Goal: Transaction & Acquisition: Book appointment/travel/reservation

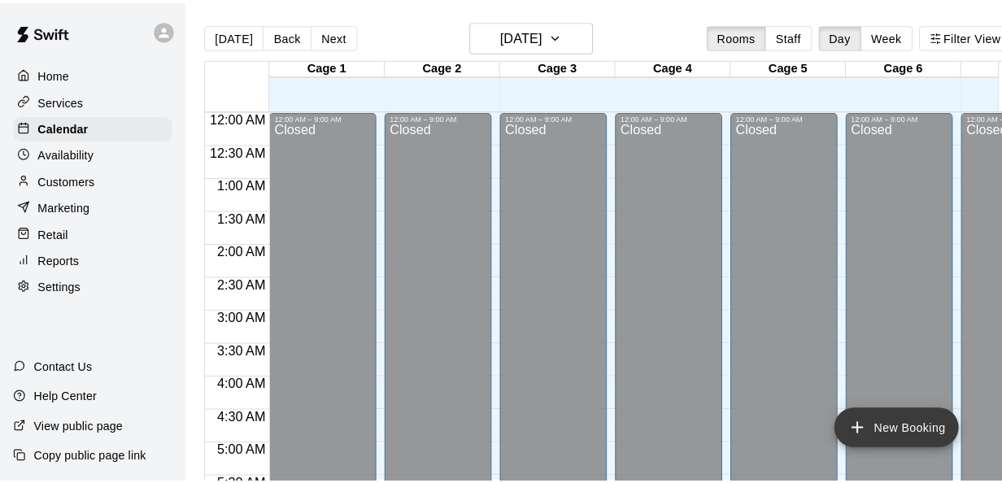
scroll to position [557, 0]
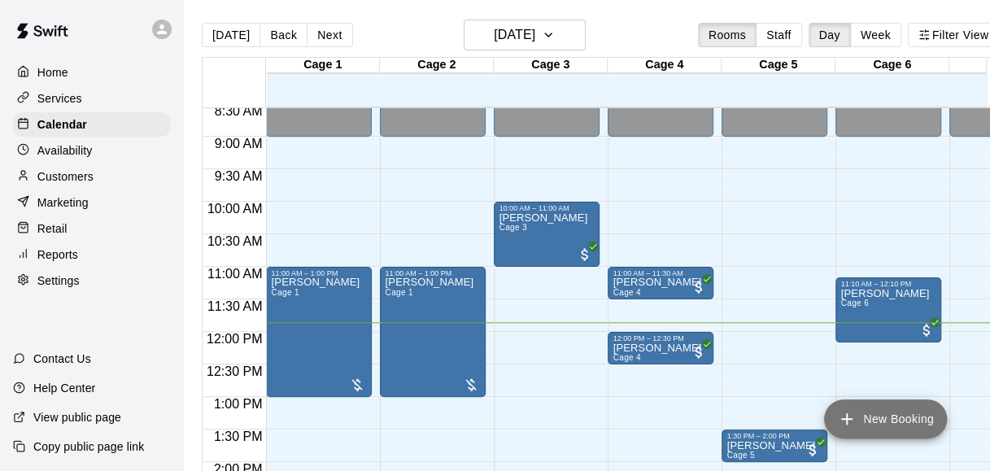
click at [861, 417] on button "New Booking" at bounding box center [885, 418] width 123 height 39
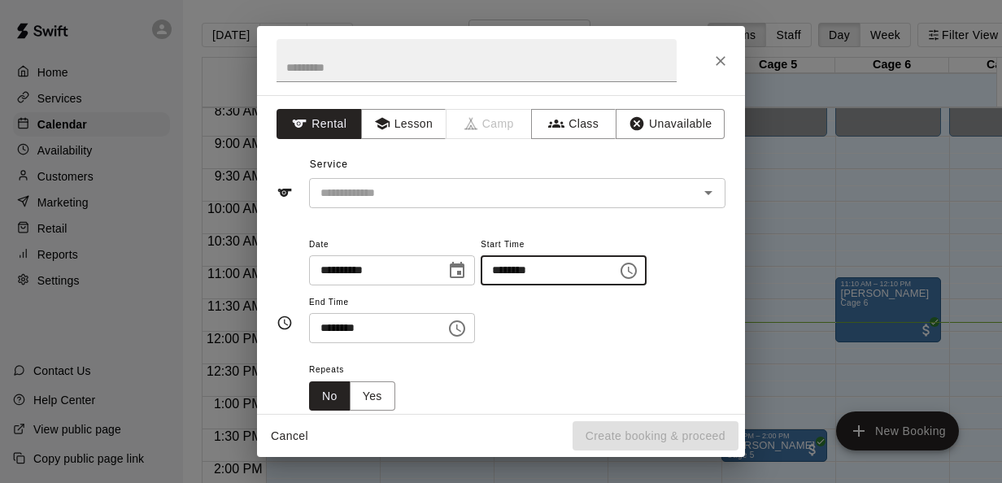
click at [521, 268] on input "********" at bounding box center [543, 270] width 125 height 30
type input "********"
click at [330, 324] on input "********" at bounding box center [371, 328] width 125 height 30
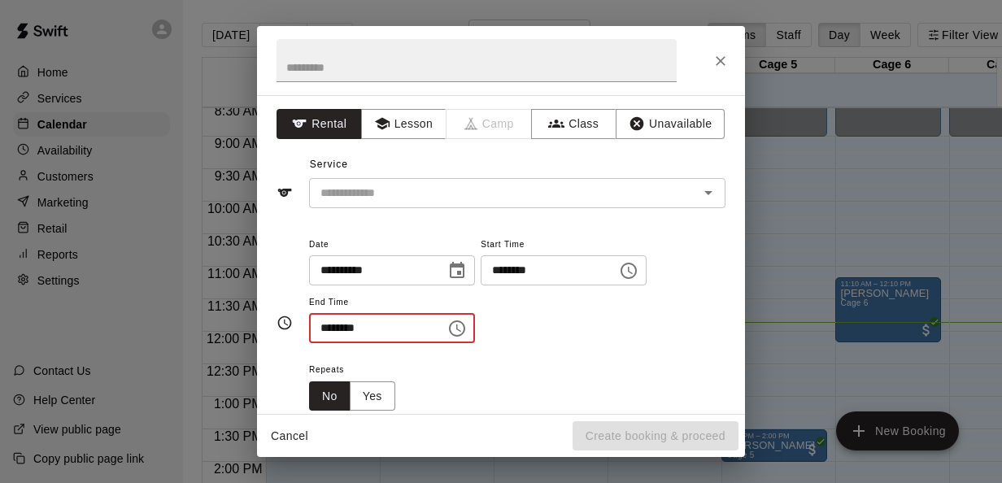
click at [365, 321] on input "********" at bounding box center [371, 328] width 125 height 30
type input "********"
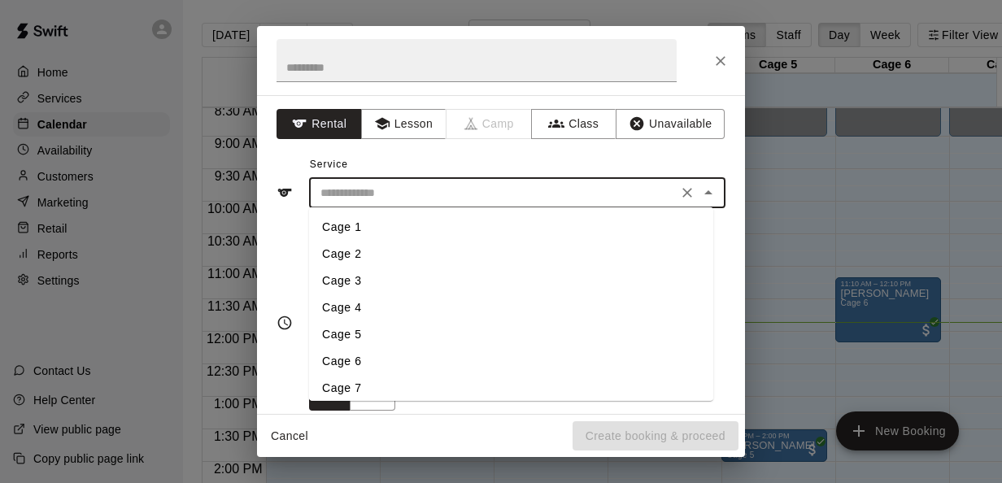
click at [382, 200] on input "text" at bounding box center [493, 193] width 359 height 20
click at [384, 330] on li "Cage 5" at bounding box center [511, 334] width 404 height 27
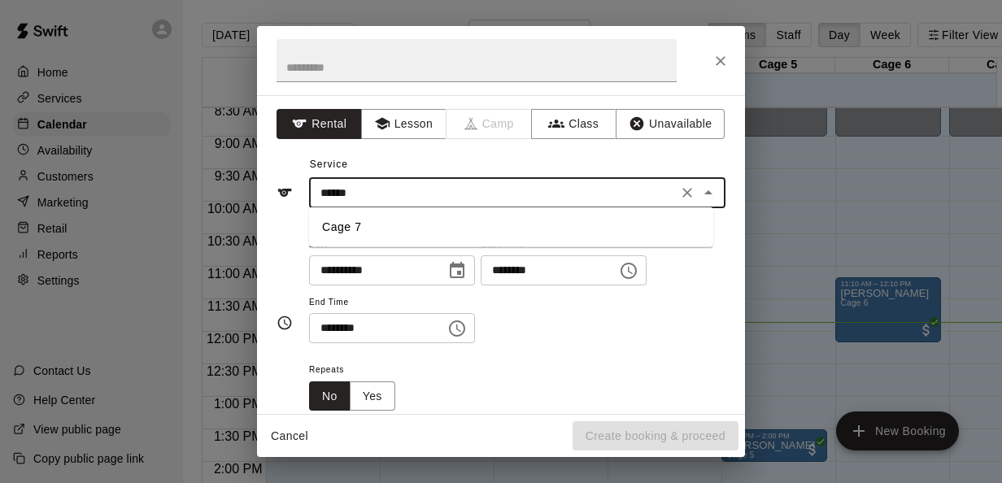
click at [590, 229] on li "Cage 7" at bounding box center [511, 227] width 404 height 27
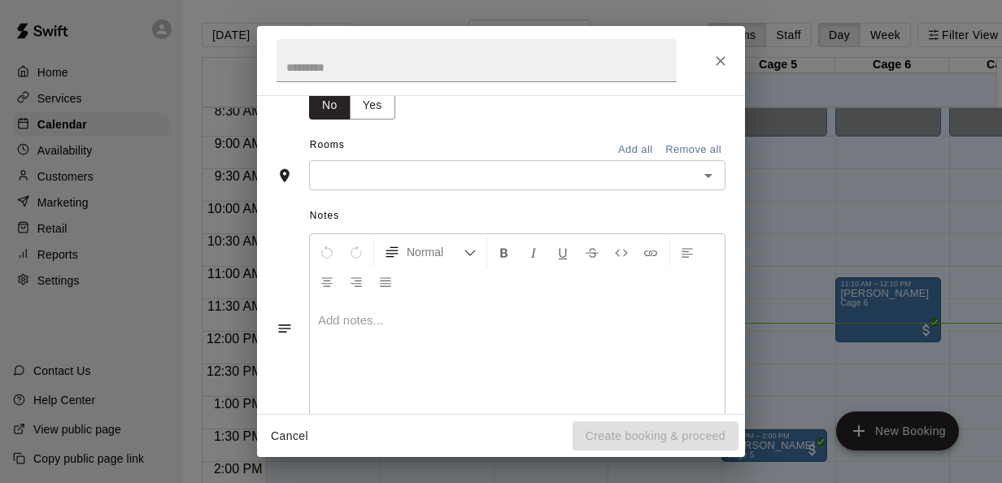
scroll to position [302, 0]
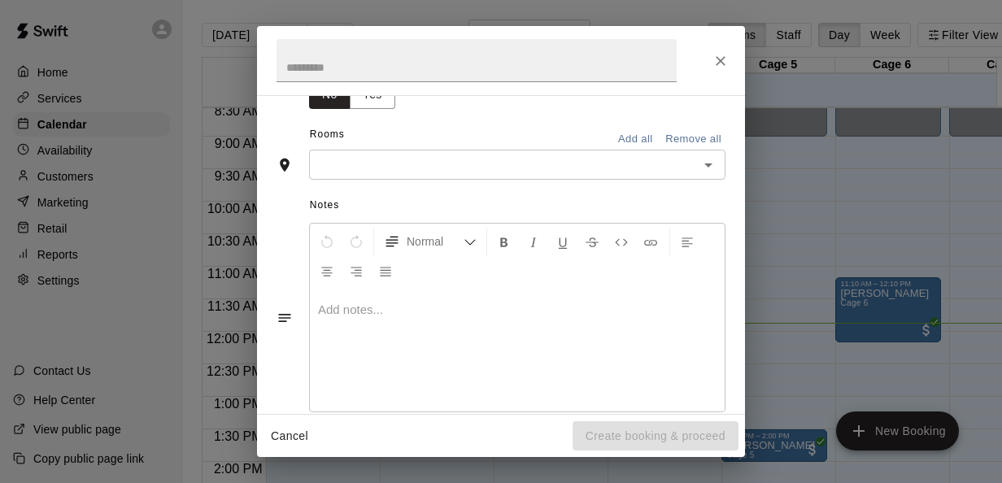
type input "******"
click at [530, 155] on input "text" at bounding box center [504, 165] width 380 height 20
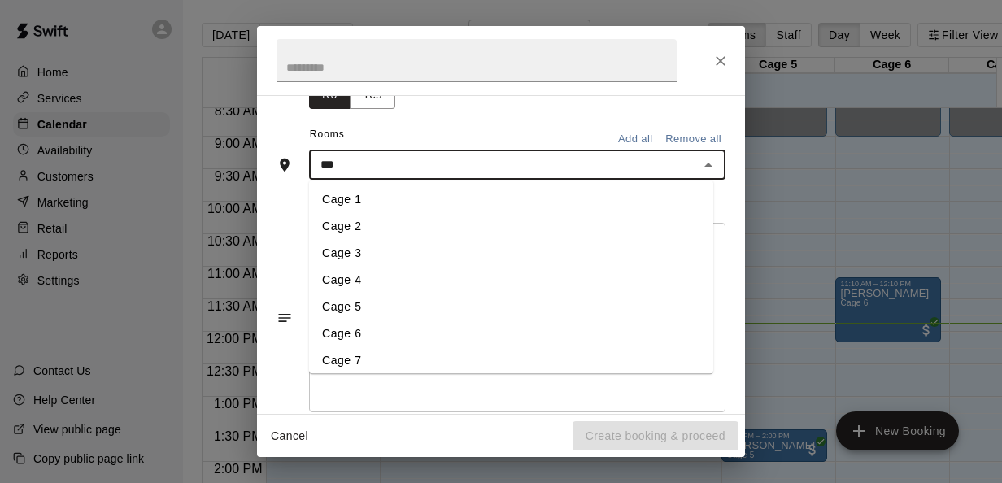
type input "****"
click at [377, 359] on li "Cage 7" at bounding box center [511, 361] width 404 height 27
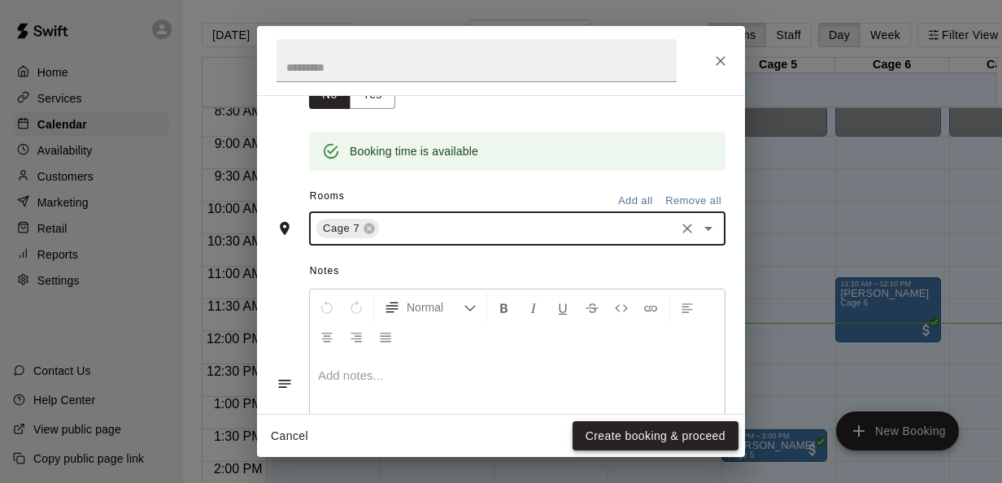
click at [643, 446] on button "Create booking & proceed" at bounding box center [656, 436] width 166 height 30
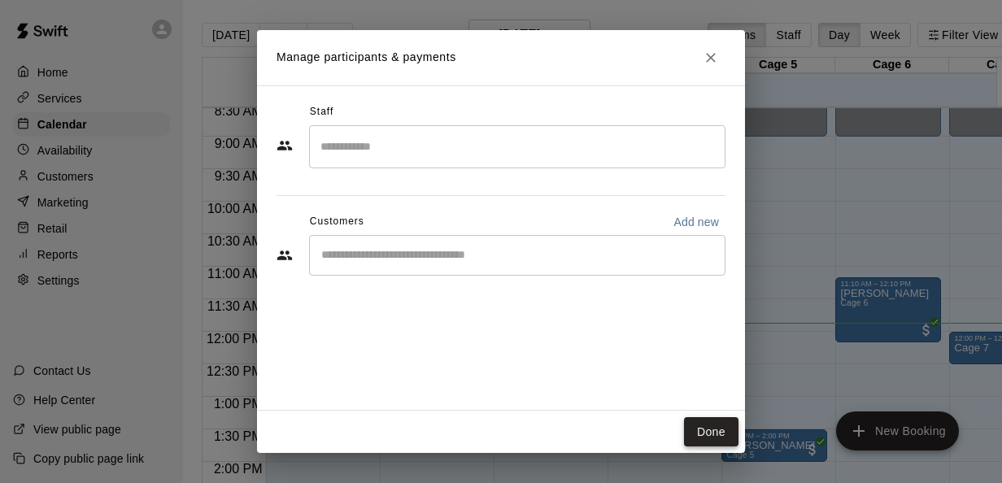
click at [706, 429] on button "Done" at bounding box center [711, 432] width 54 height 30
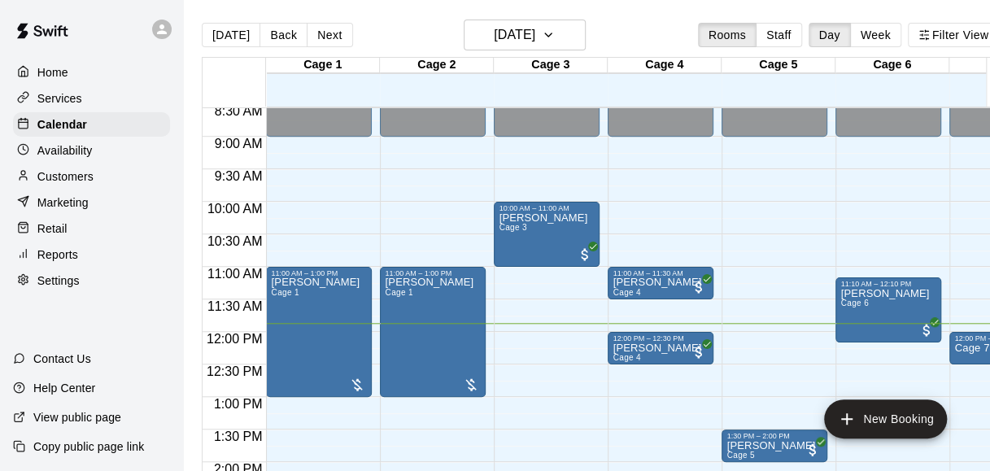
click at [971, 348] on p "Cage 7" at bounding box center [971, 348] width 35 height 0
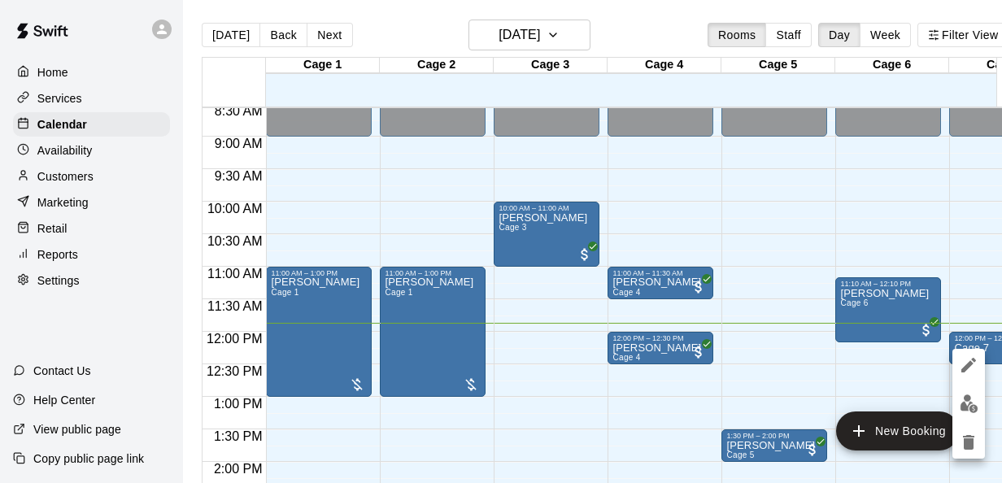
click at [964, 357] on icon "edit" at bounding box center [969, 365] width 20 height 20
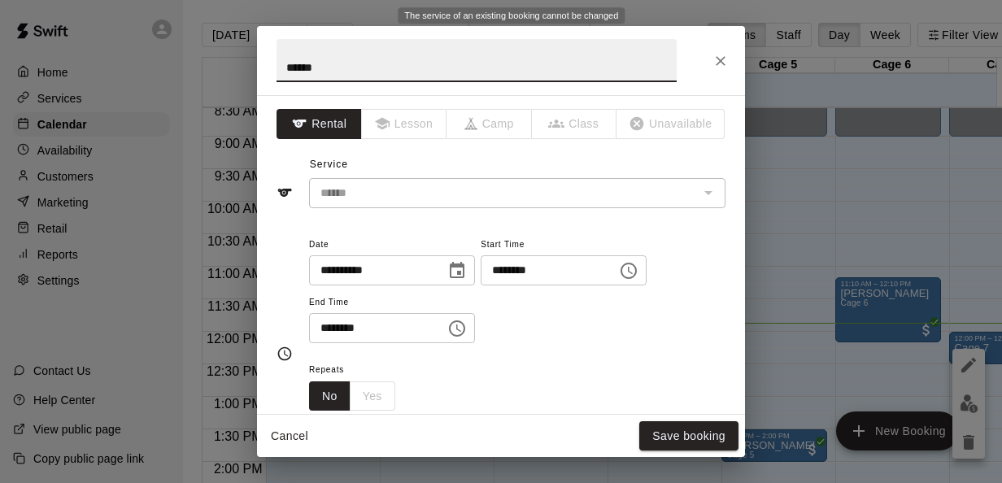
scroll to position [501, 0]
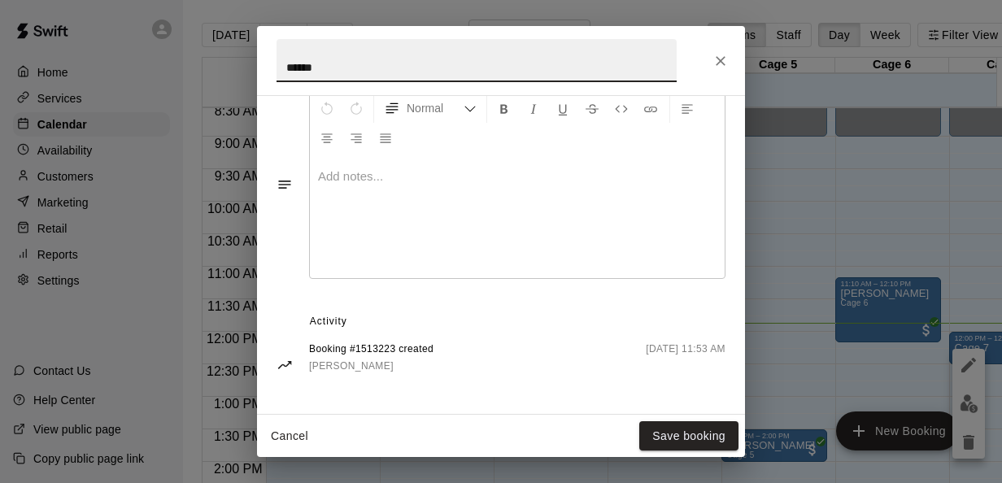
click at [497, 220] on div at bounding box center [517, 217] width 415 height 122
click at [697, 441] on button "Save booking" at bounding box center [688, 436] width 99 height 30
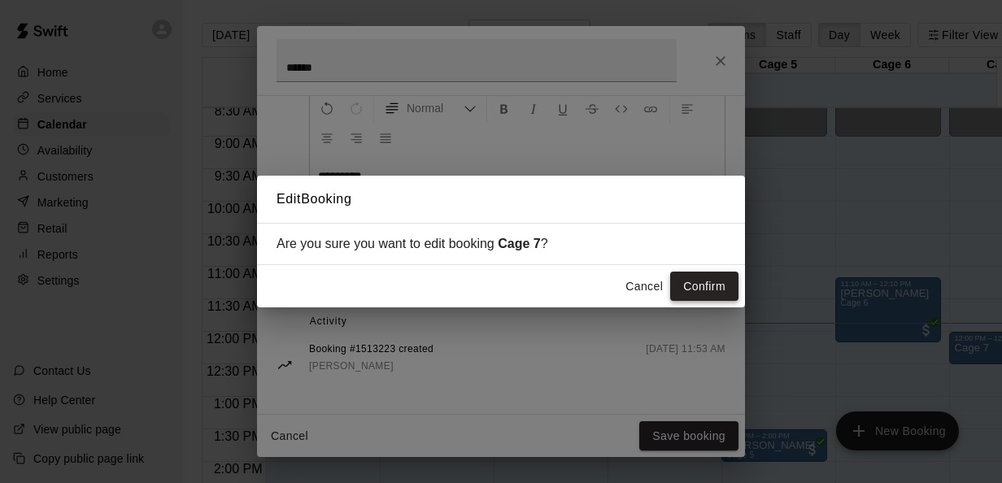
click at [710, 298] on button "Confirm" at bounding box center [704, 287] width 68 height 30
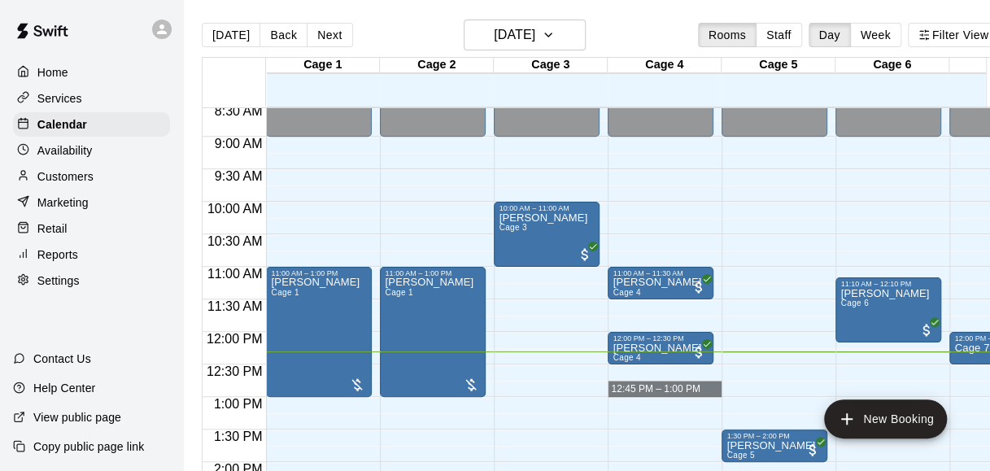
drag, startPoint x: 873, startPoint y: 407, endPoint x: 668, endPoint y: 390, distance: 206.4
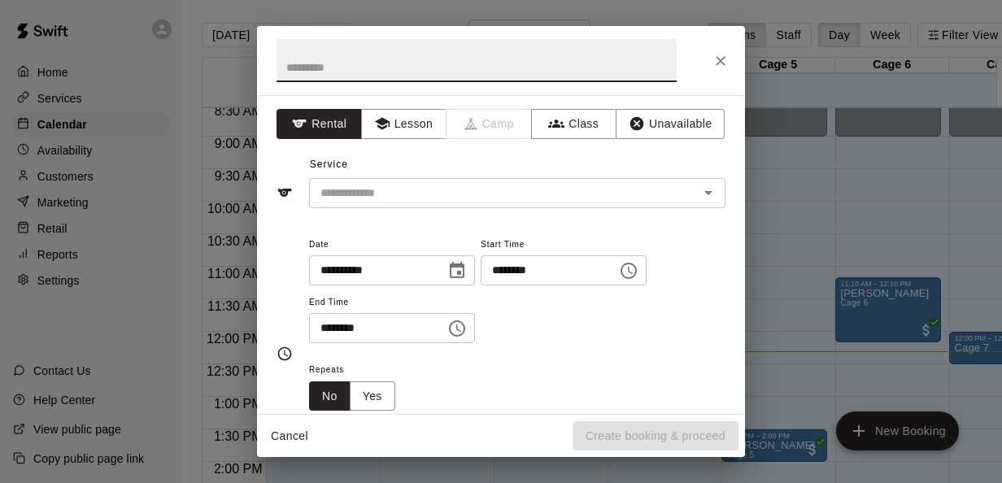
click at [718, 54] on icon "Close" at bounding box center [720, 61] width 16 height 16
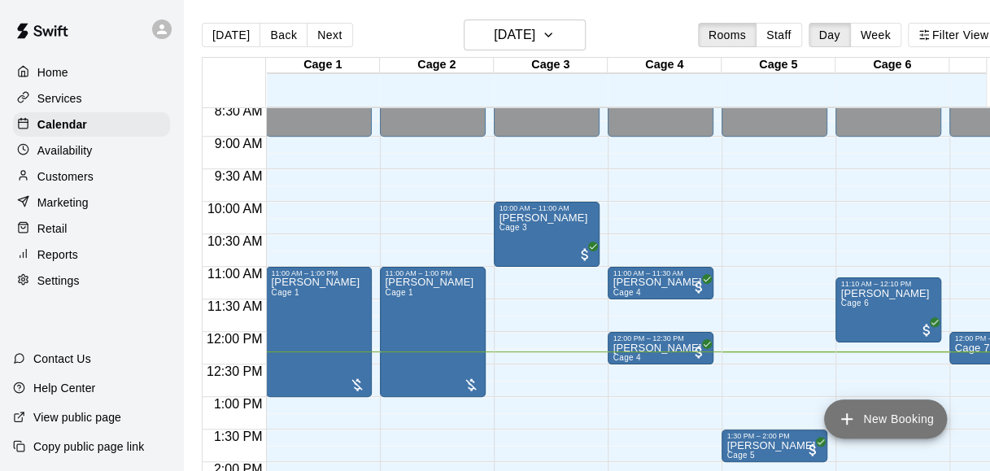
click at [907, 413] on button "New Booking" at bounding box center [885, 418] width 123 height 39
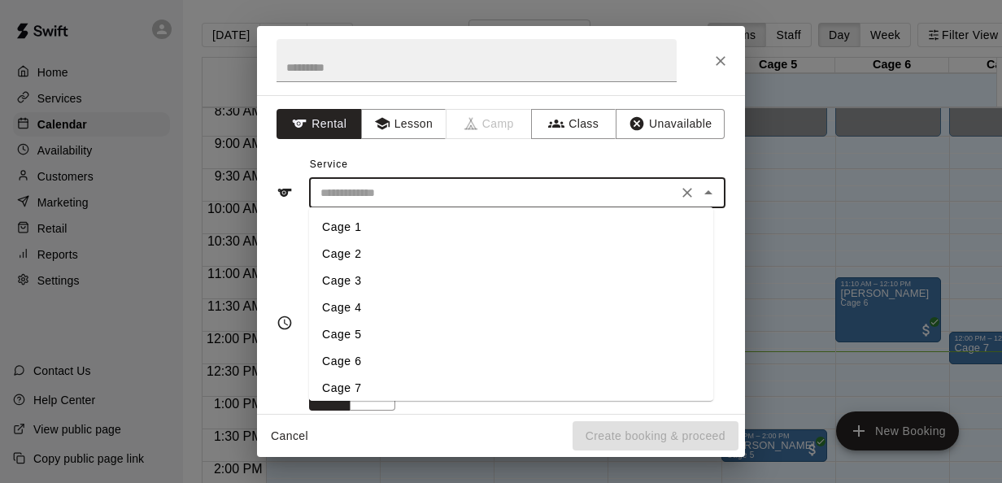
click at [432, 190] on input "text" at bounding box center [493, 193] width 359 height 20
click at [346, 298] on li "Cage 4" at bounding box center [511, 307] width 404 height 27
type input "******"
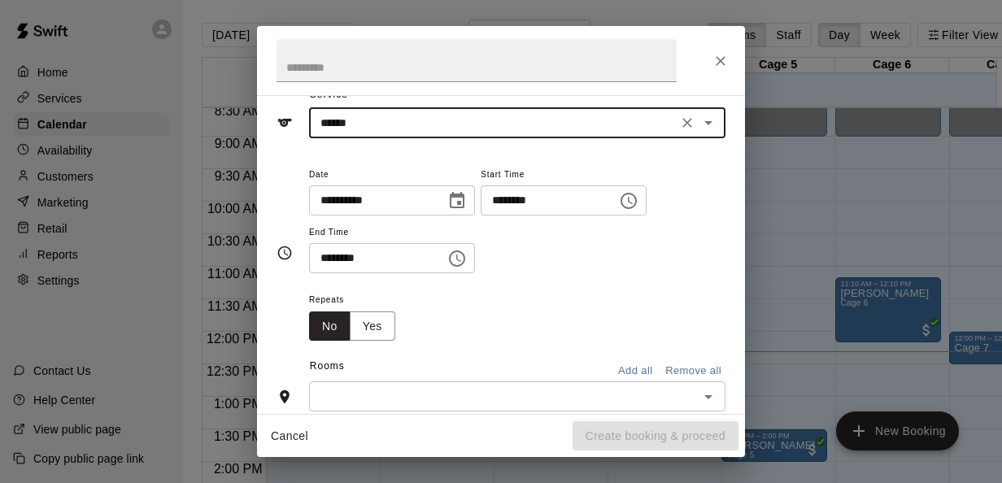
scroll to position [71, 0]
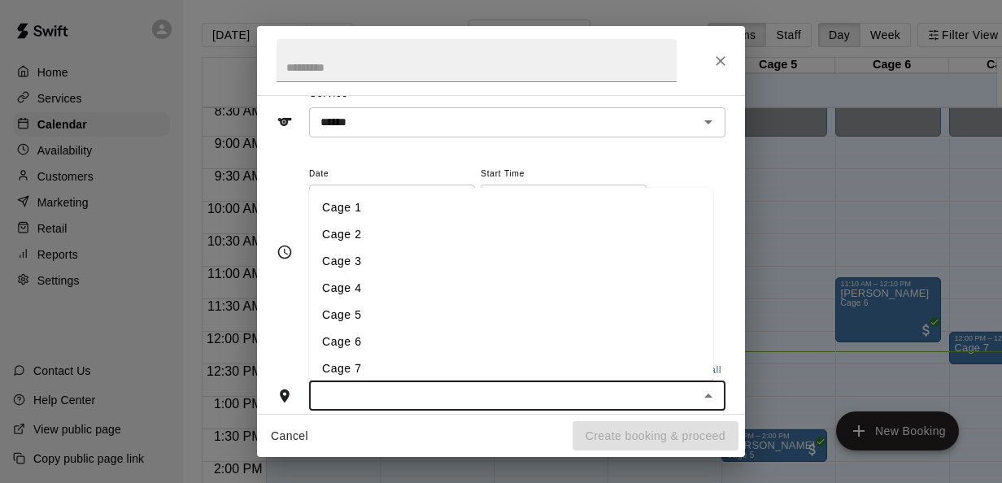
click at [370, 390] on input "text" at bounding box center [504, 396] width 380 height 20
click at [346, 278] on li "Cage 4" at bounding box center [511, 287] width 404 height 27
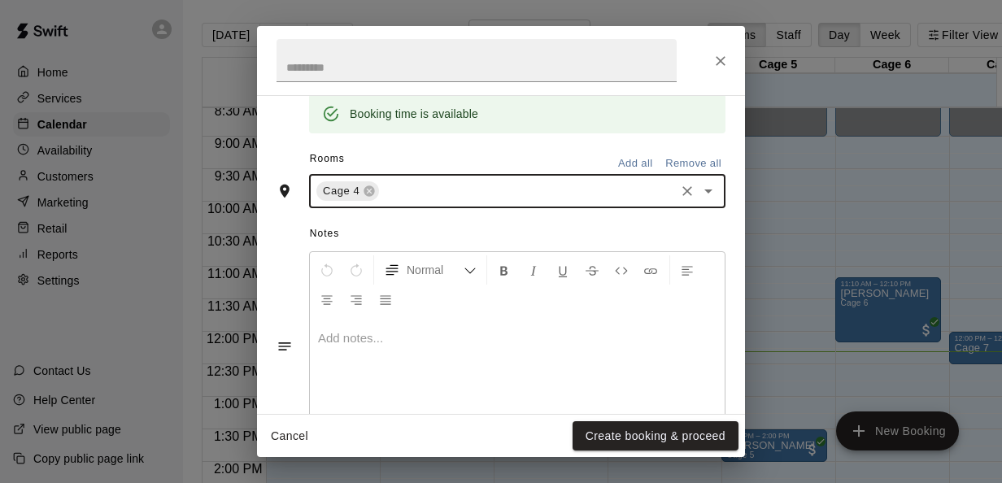
scroll to position [394, 0]
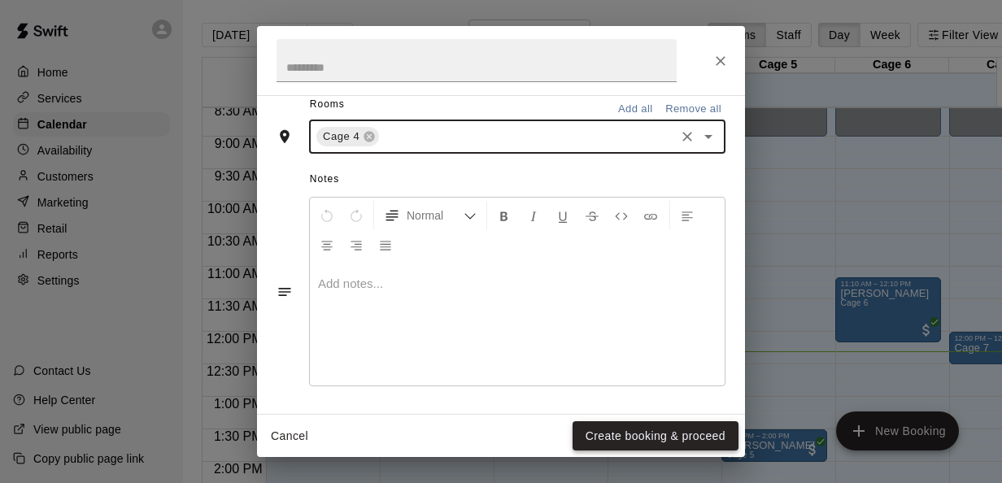
click at [644, 426] on button "Create booking & proceed" at bounding box center [656, 436] width 166 height 30
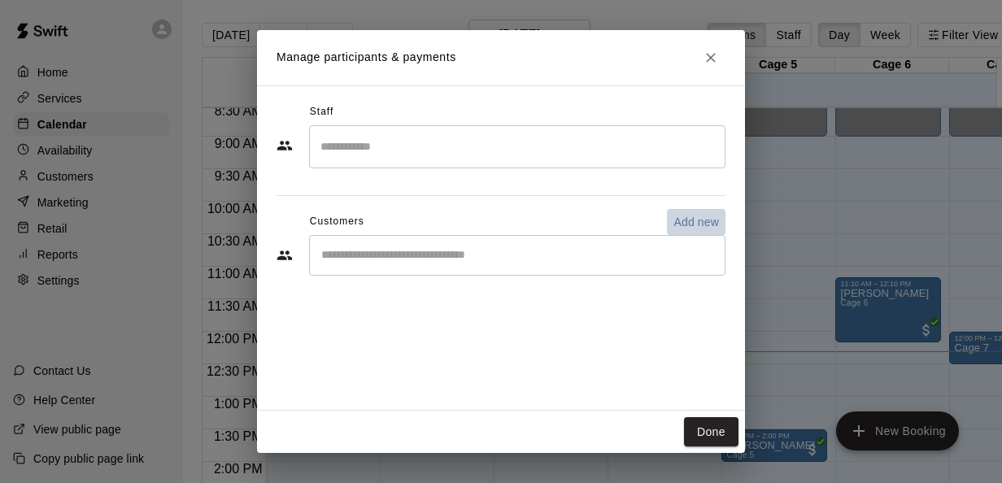
click at [677, 214] on p "Add new" at bounding box center [696, 222] width 46 height 16
select select "**"
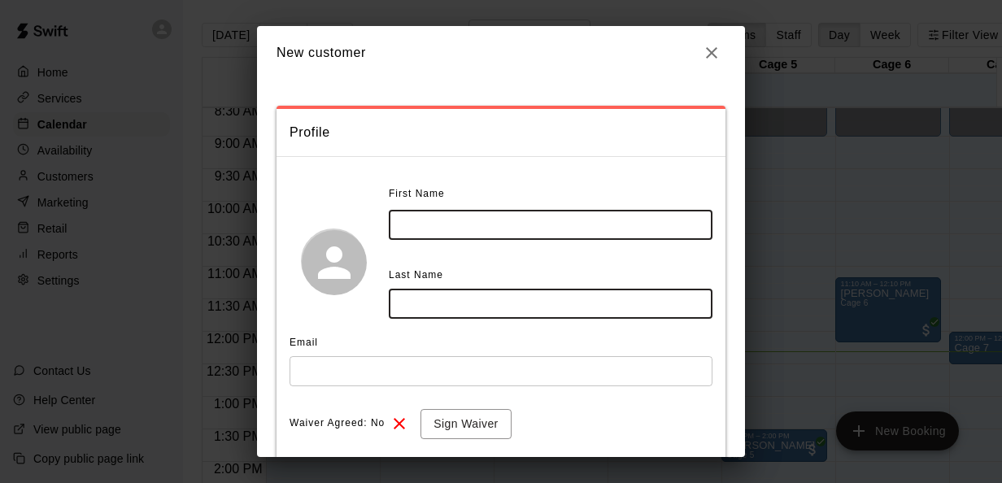
click at [493, 234] on input "text" at bounding box center [551, 225] width 324 height 30
type input "****"
type input "******"
click at [403, 368] on input "text" at bounding box center [501, 371] width 423 height 30
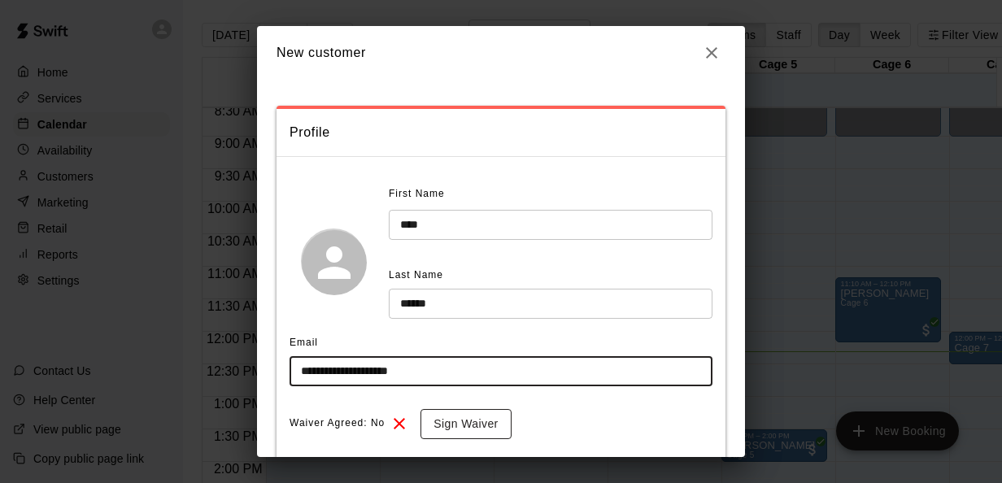
type input "**********"
click at [435, 425] on button "Sign Waiver" at bounding box center [465, 424] width 90 height 30
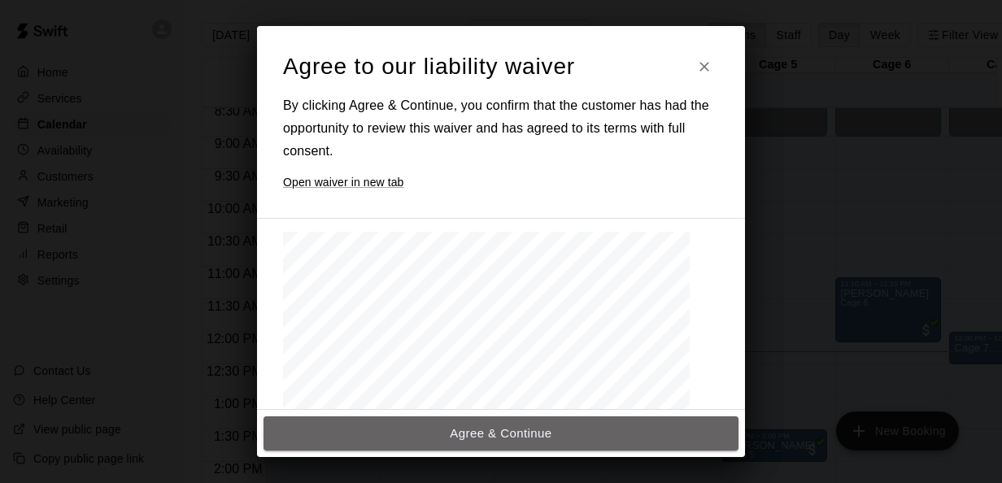
click at [435, 425] on button "Agree & Continue" at bounding box center [501, 433] width 475 height 34
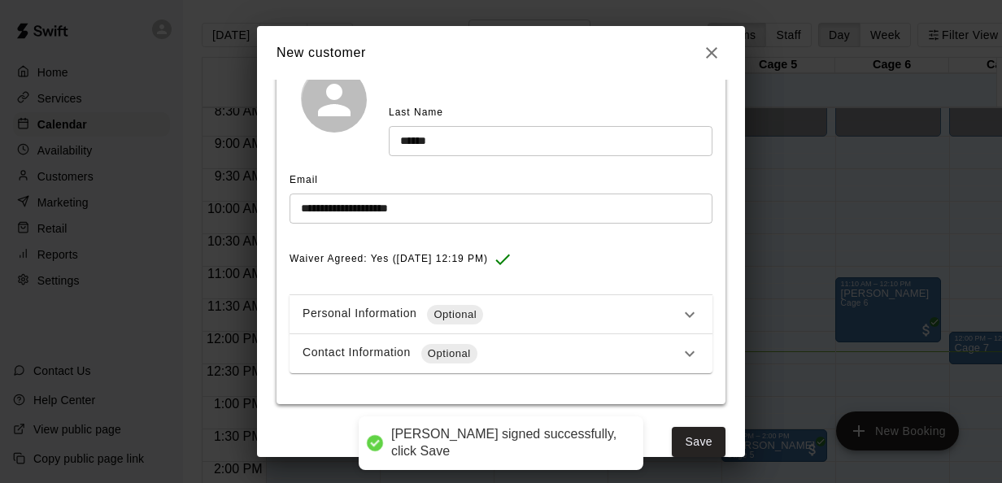
scroll to position [185, 0]
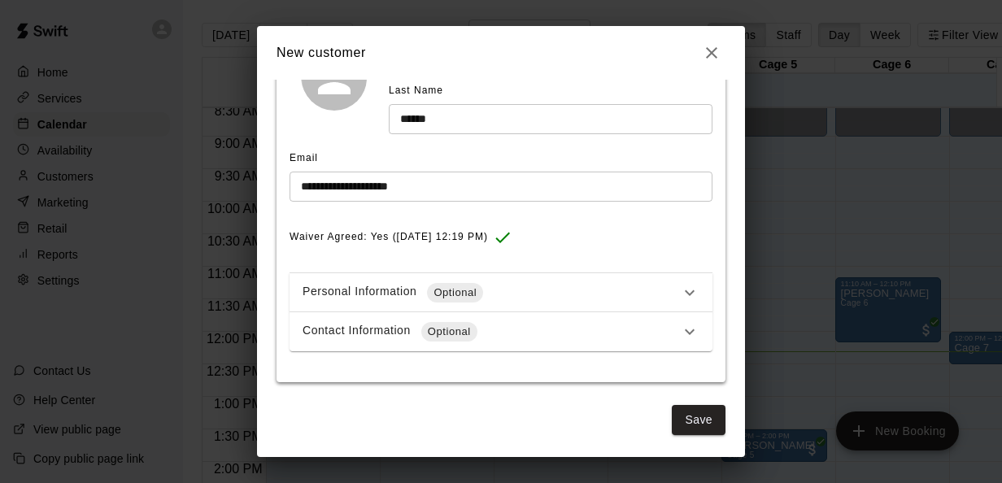
click at [680, 294] on icon at bounding box center [690, 293] width 20 height 20
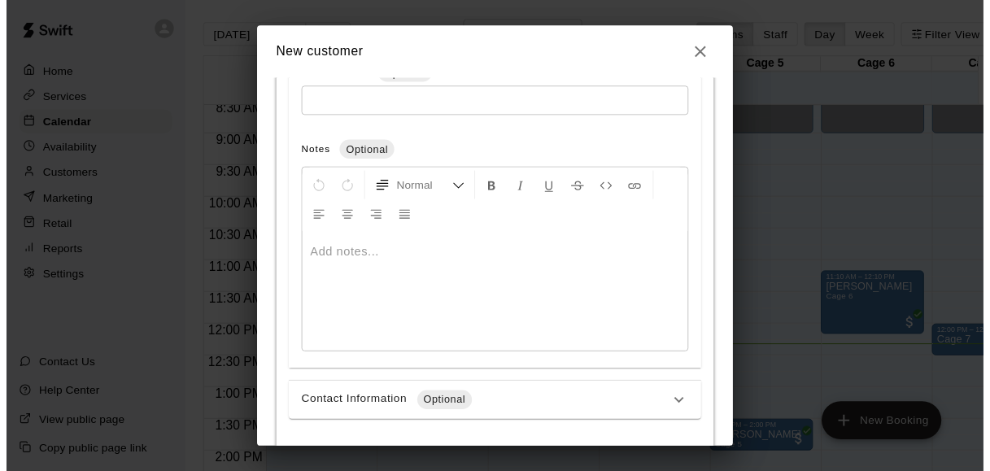
scroll to position [795, 0]
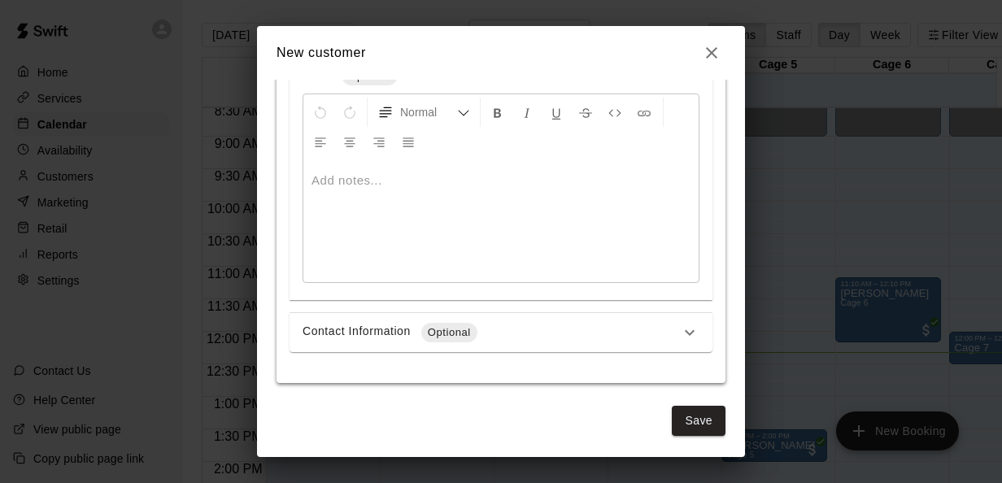
click at [574, 335] on div "Contact Information Optional" at bounding box center [491, 333] width 377 height 20
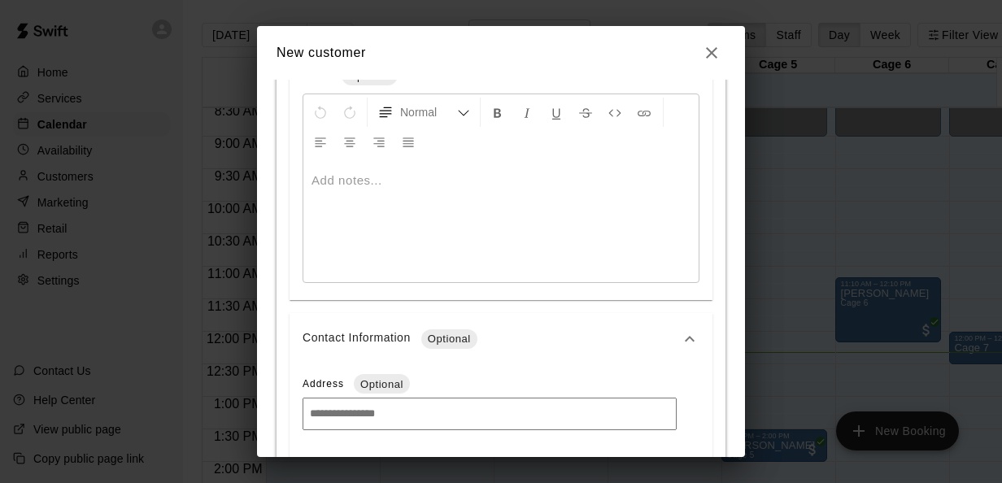
drag, startPoint x: 747, startPoint y: 303, endPoint x: 743, endPoint y: 351, distance: 48.9
click at [743, 351] on div "**********" at bounding box center [501, 241] width 1002 height 483
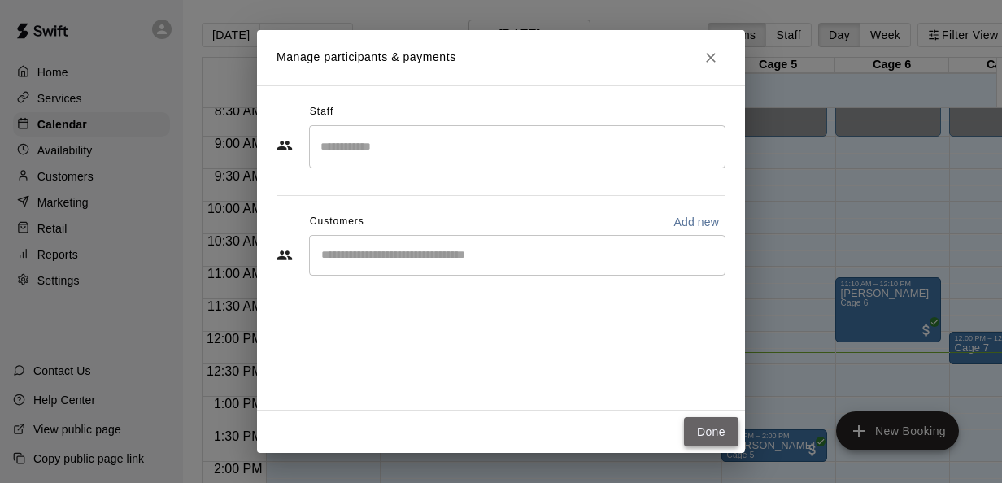
click at [725, 421] on button "Done" at bounding box center [711, 432] width 54 height 30
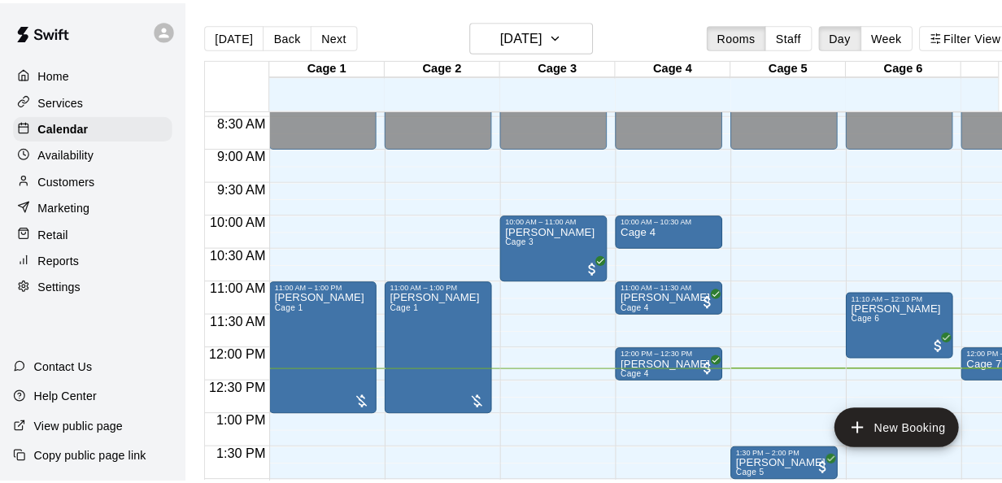
scroll to position [548, 0]
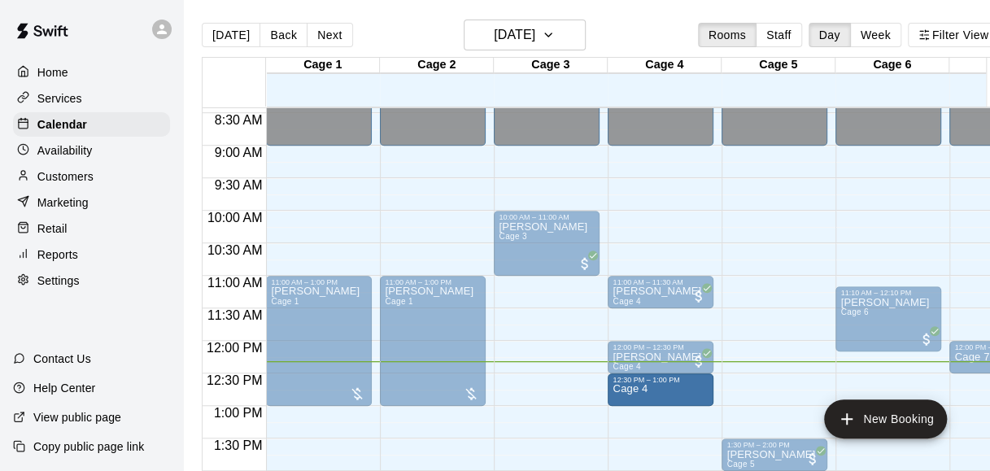
drag, startPoint x: 669, startPoint y: 224, endPoint x: 662, endPoint y: 394, distance: 170.1
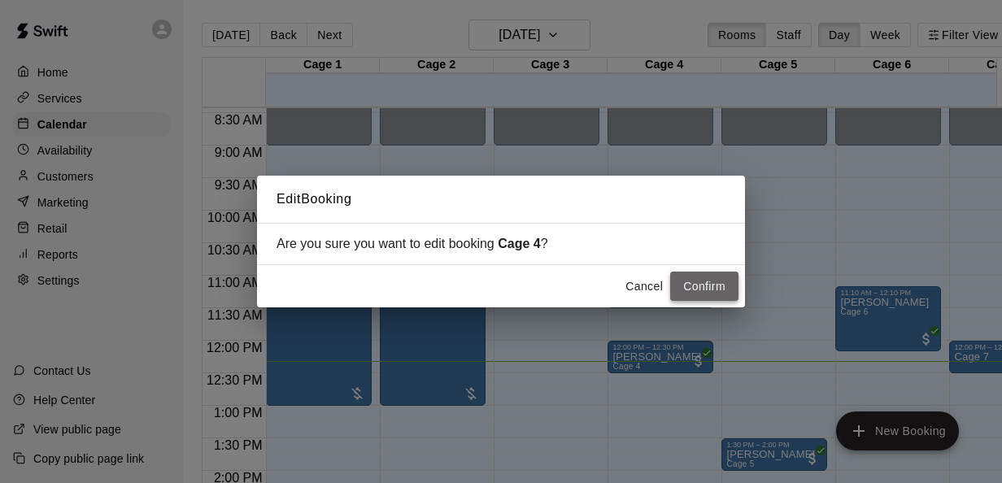
click at [684, 285] on button "Confirm" at bounding box center [704, 287] width 68 height 30
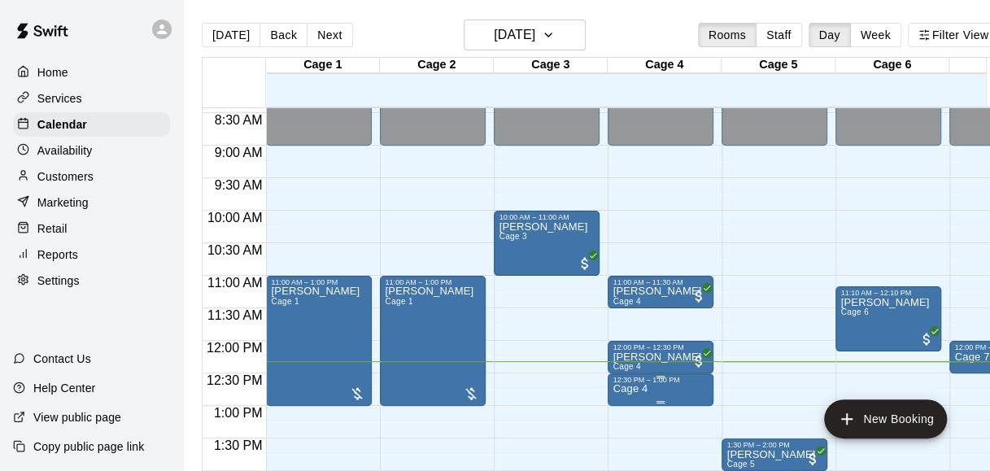
click at [660, 384] on div "12:30 PM – 1:00 PM" at bounding box center [660, 380] width 96 height 8
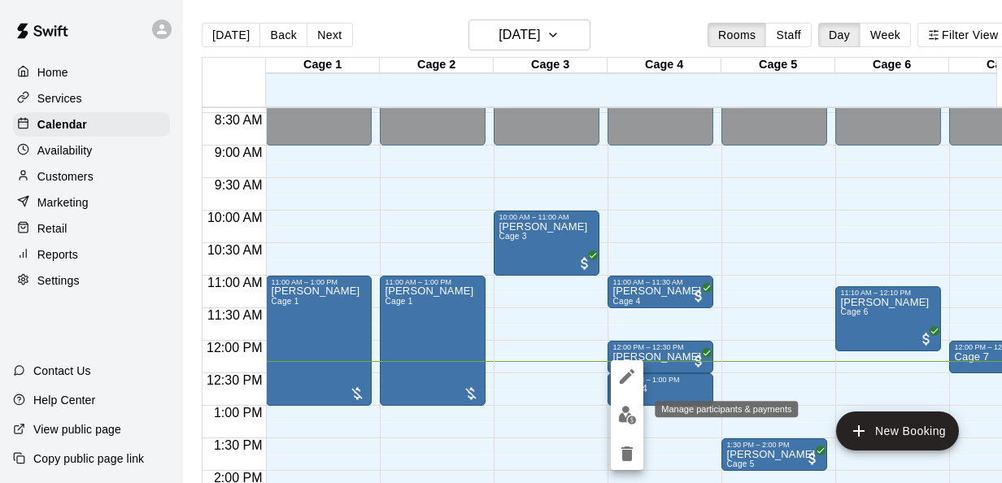
click at [629, 420] on img "edit" at bounding box center [627, 415] width 19 height 19
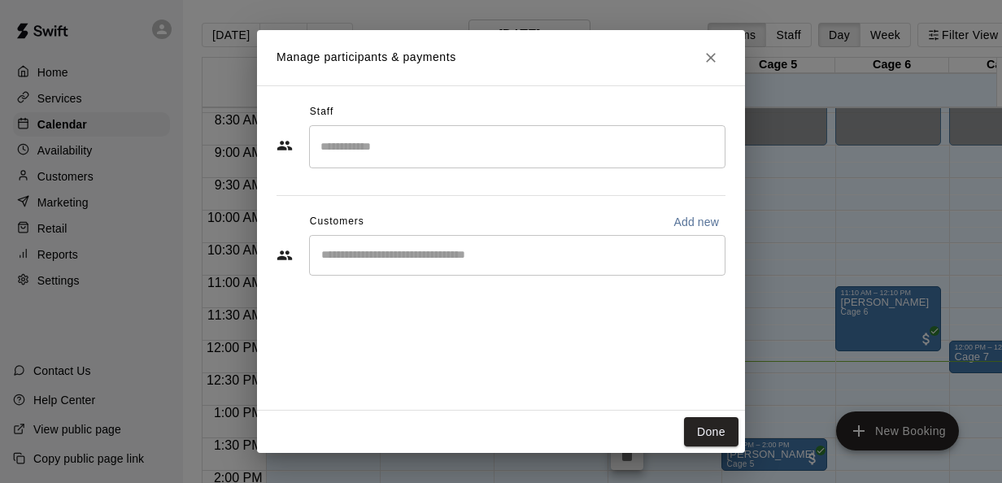
click at [446, 267] on div "​" at bounding box center [517, 255] width 416 height 41
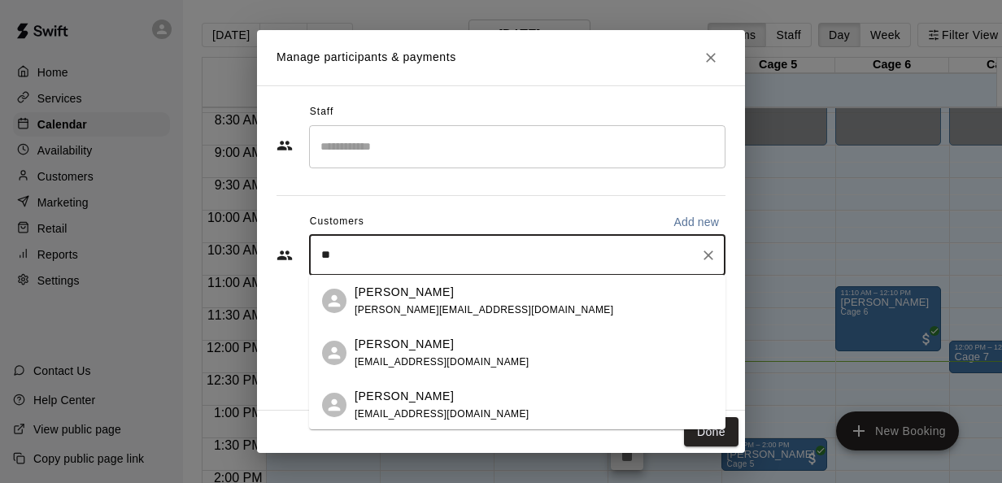
type input "*"
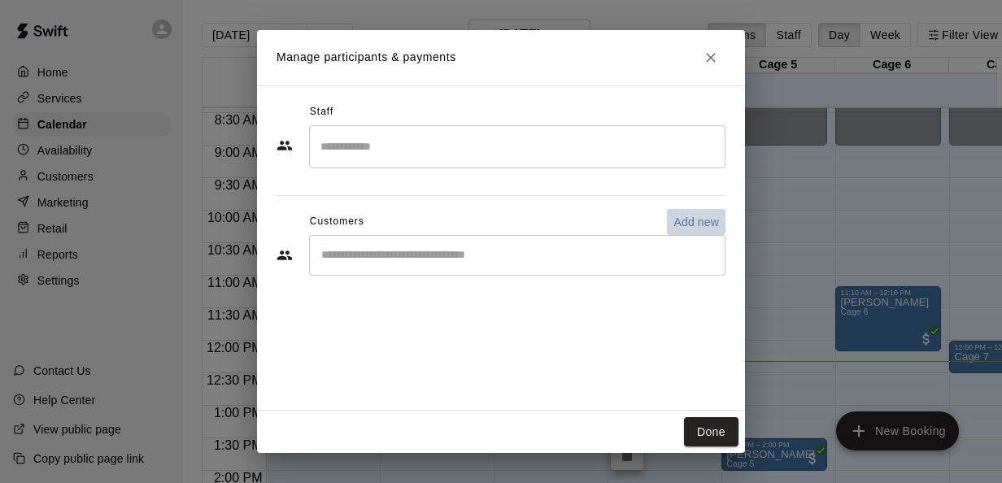
click at [695, 222] on p "Add new" at bounding box center [696, 222] width 46 height 16
select select "**"
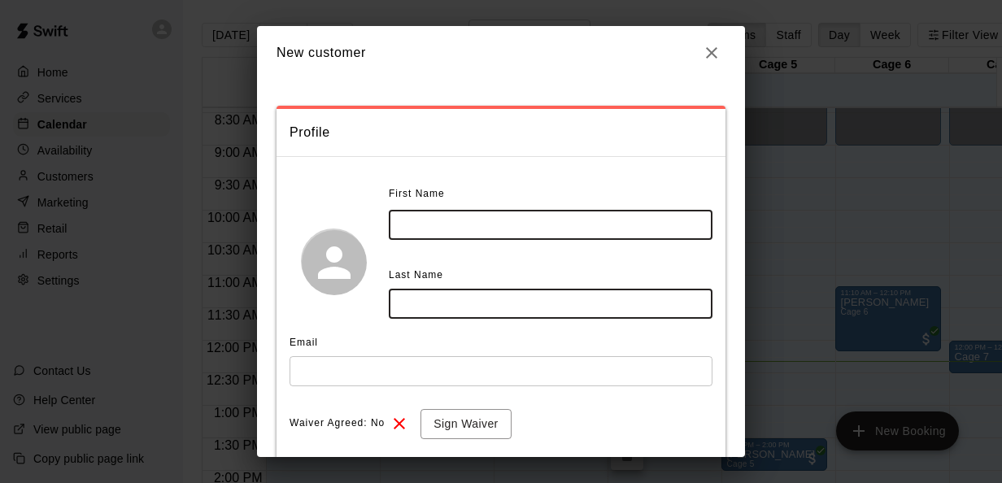
click at [558, 216] on input "text" at bounding box center [551, 225] width 324 height 30
type input "****"
type input "******"
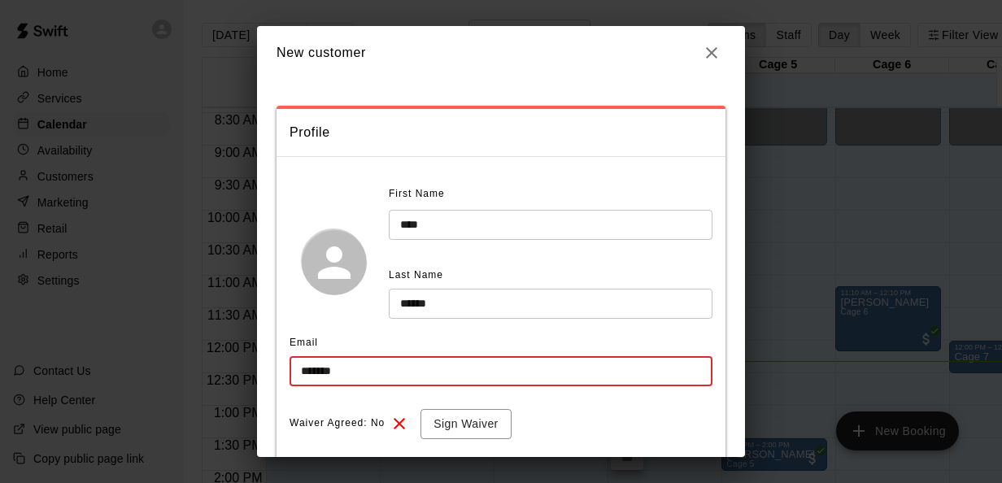
type input "**********"
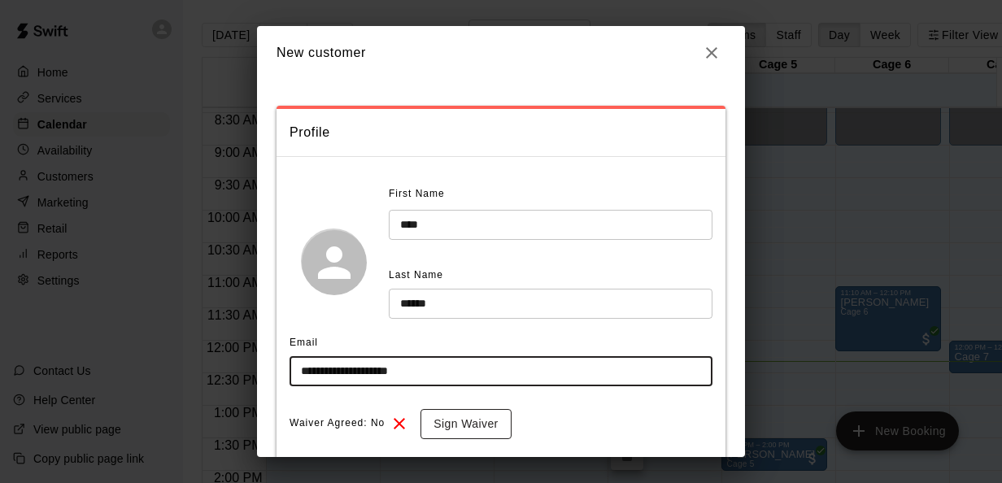
click at [459, 431] on button "Sign Waiver" at bounding box center [465, 424] width 90 height 30
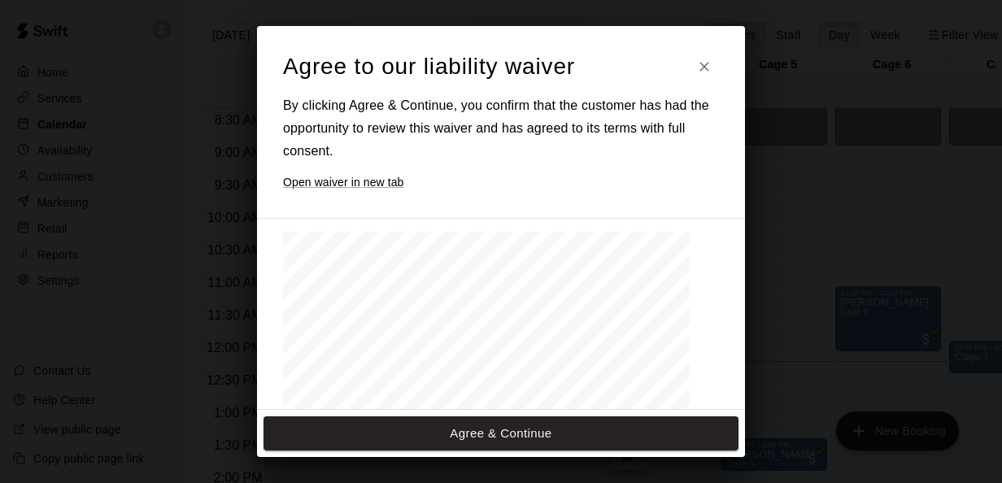
drag, startPoint x: 459, startPoint y: 431, endPoint x: 403, endPoint y: 317, distance: 126.9
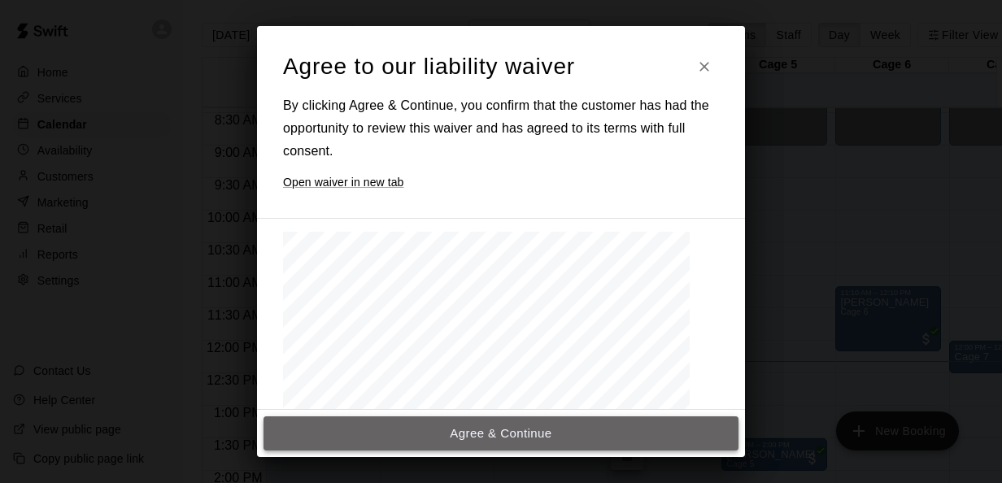
click at [423, 429] on button "Agree & Continue" at bounding box center [501, 433] width 475 height 34
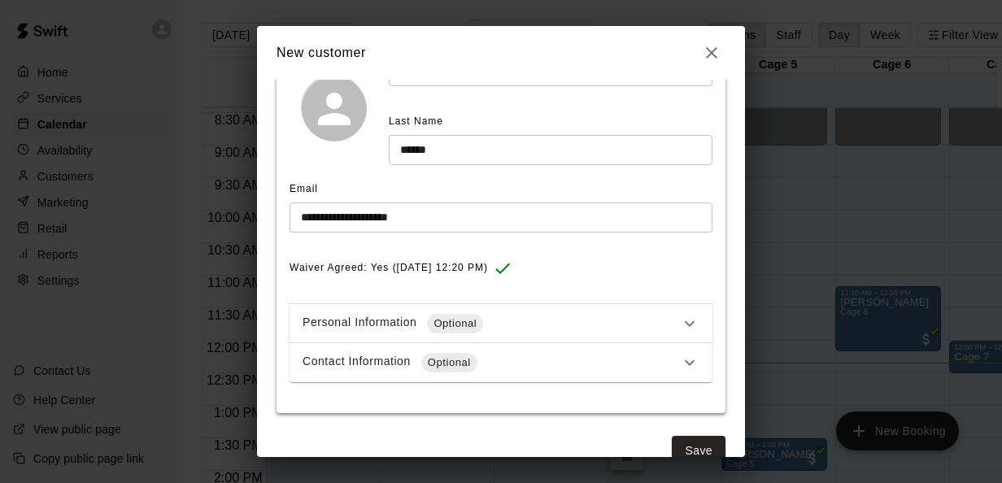
scroll to position [185, 0]
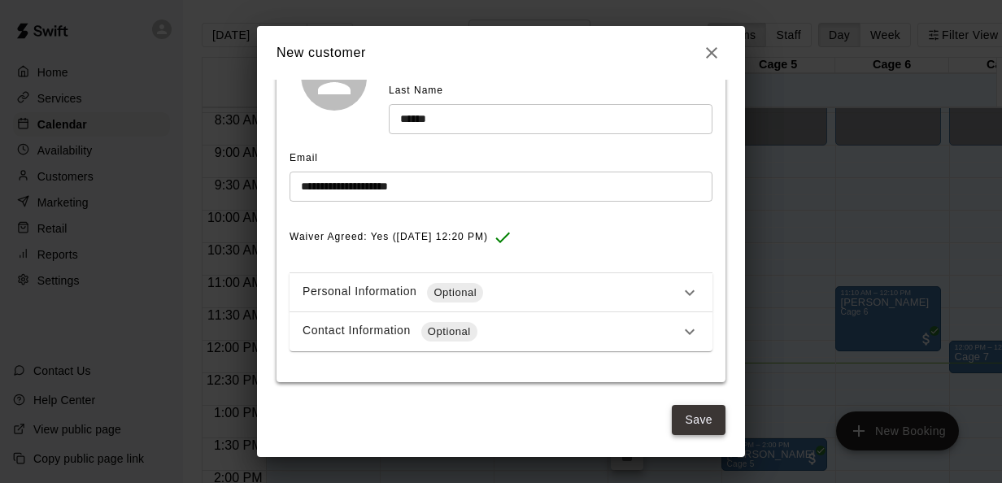
click at [697, 412] on button "Save" at bounding box center [699, 420] width 54 height 30
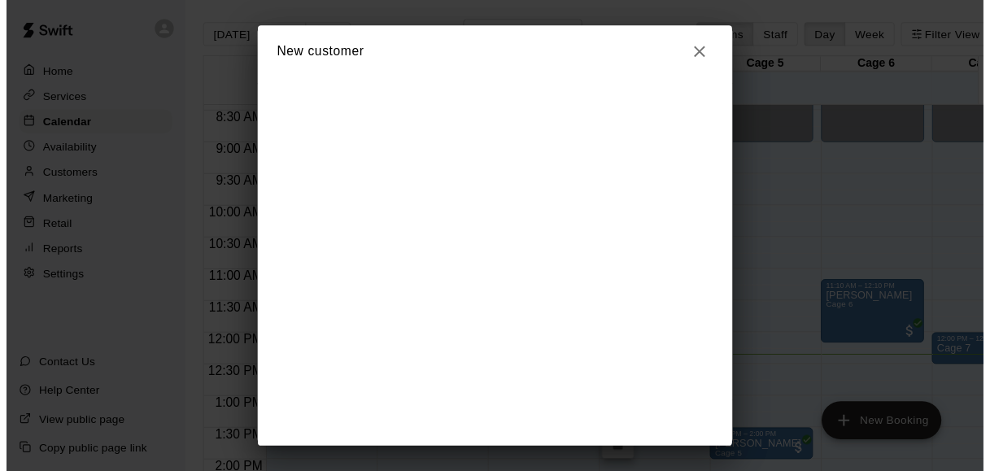
scroll to position [0, 0]
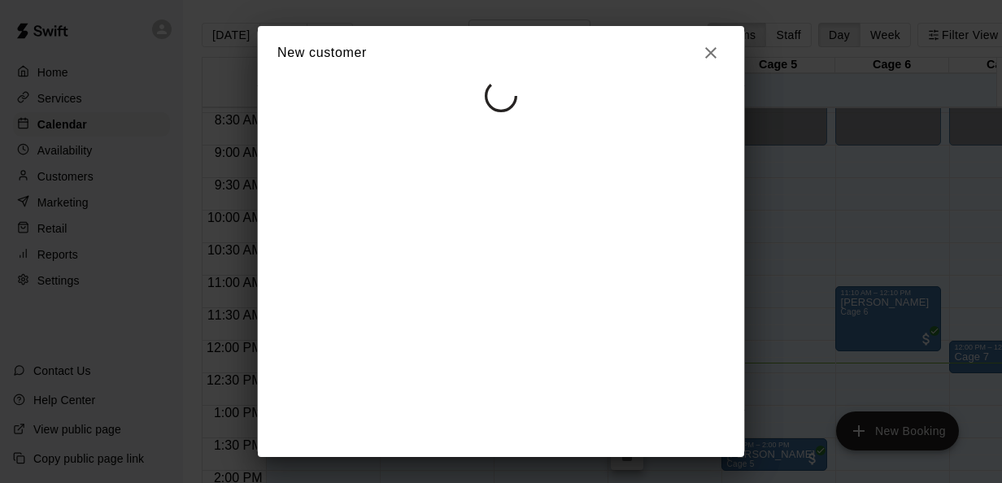
select select "**"
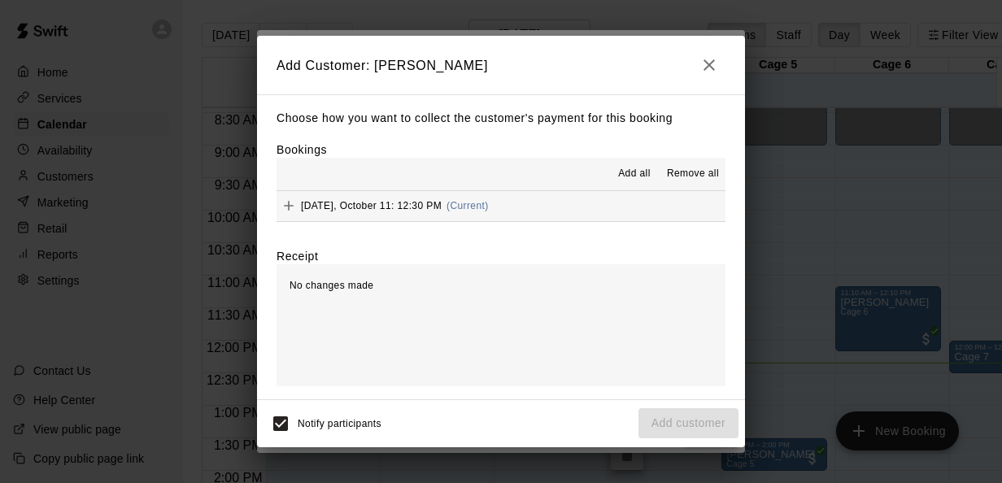
click at [541, 212] on button "[DATE], October 11: 12:30 PM (Current)" at bounding box center [501, 206] width 449 height 30
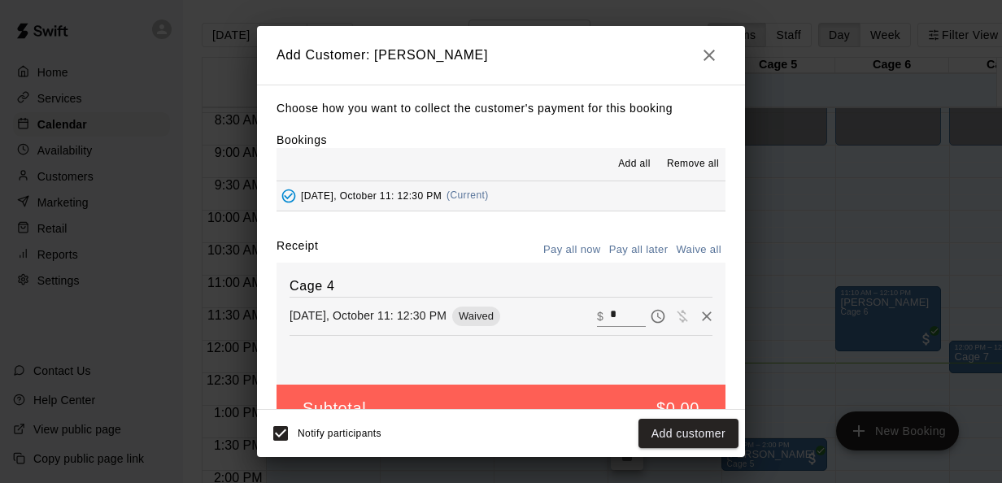
click at [610, 314] on input "*" at bounding box center [628, 315] width 36 height 21
type input "**"
click at [718, 440] on button "Checkout" at bounding box center [700, 434] width 76 height 30
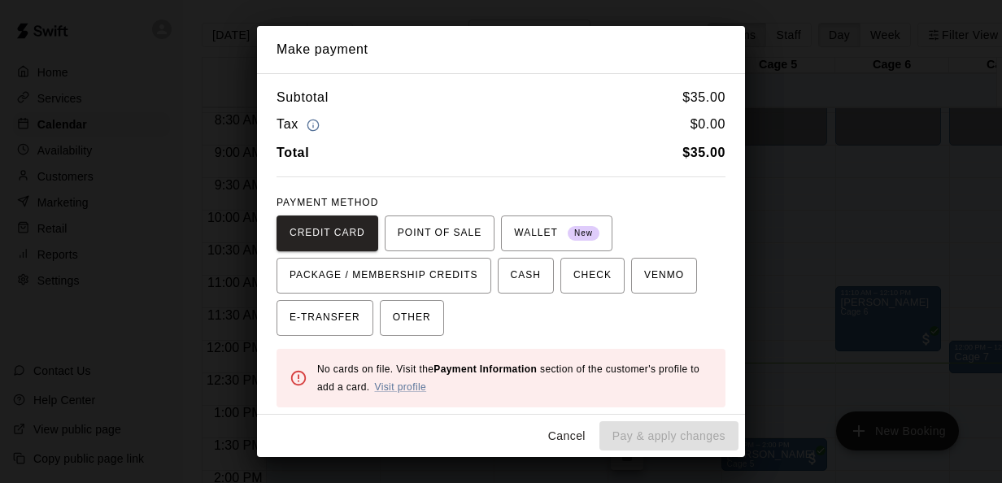
click at [416, 378] on div "No cards on file. Visit the Payment Information section of the customer's profi…" at bounding box center [514, 378] width 395 height 49
click at [422, 386] on link "Visit profile" at bounding box center [400, 386] width 52 height 11
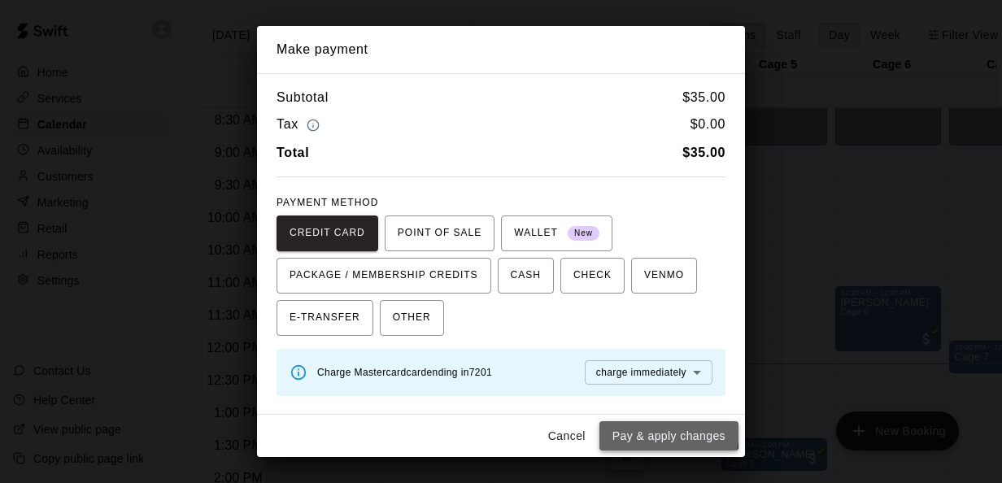
click at [635, 427] on button "Pay & apply changes" at bounding box center [668, 436] width 139 height 30
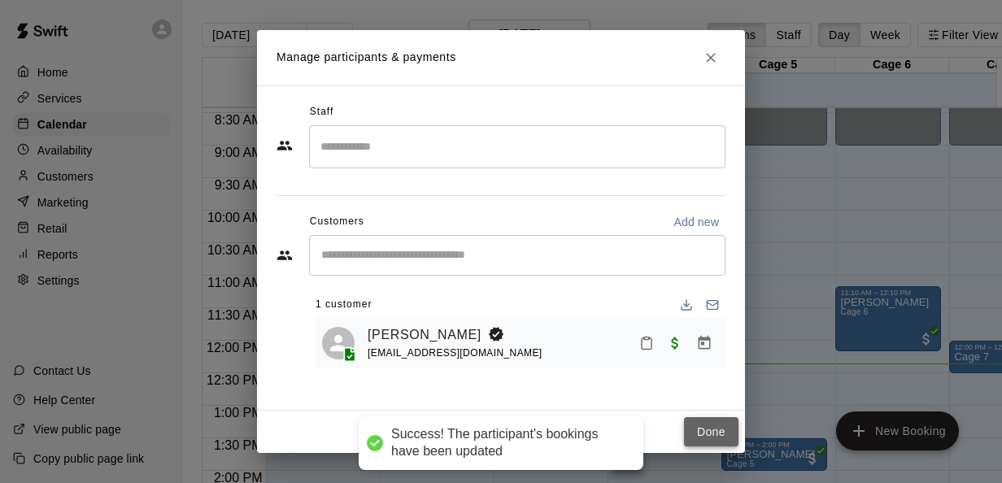
click at [717, 431] on button "Done" at bounding box center [711, 432] width 54 height 30
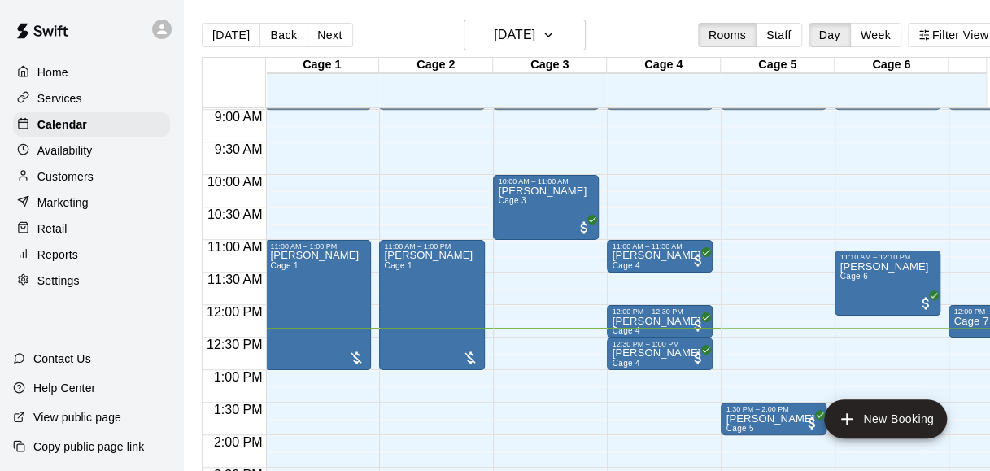
scroll to position [586, 1]
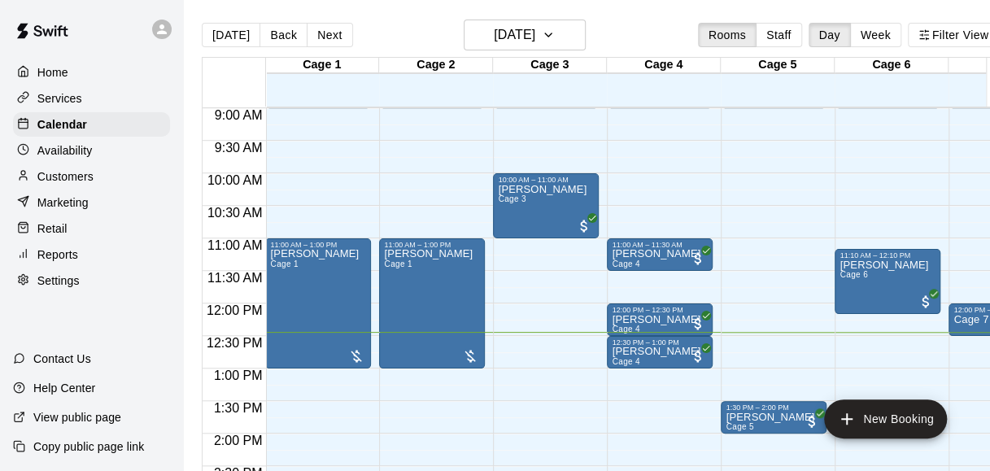
click at [685, 19] on main "[DATE] Back [DATE][DATE] Rooms Staff Day Week Filter View Cage 1 11 Sat Cage 2 …" at bounding box center [600, 248] width 834 height 497
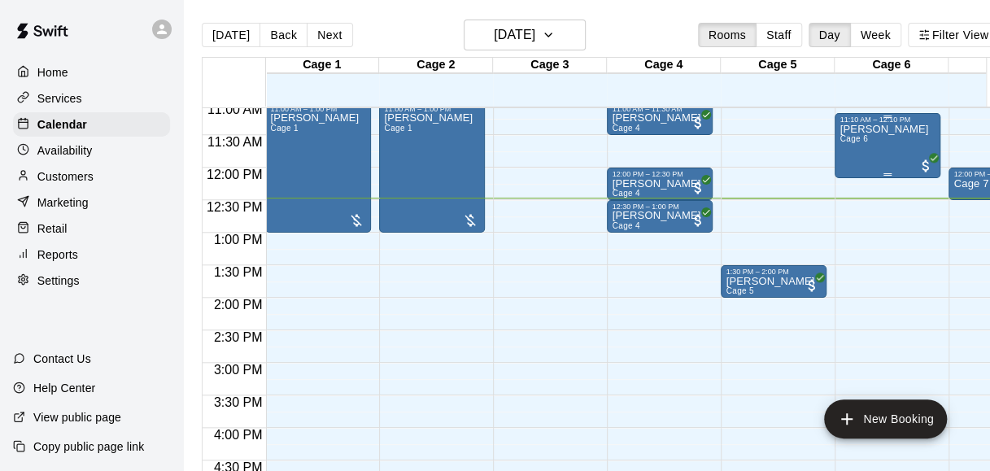
scroll to position [720, 1]
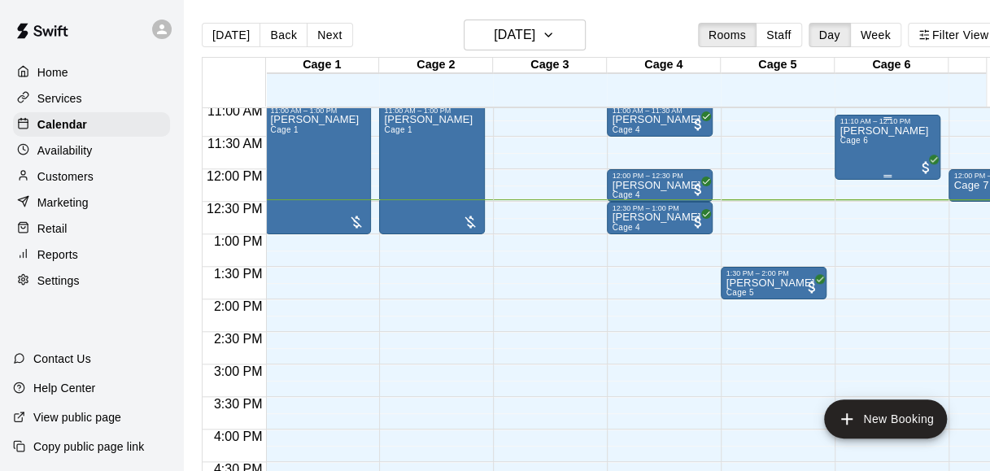
click at [864, 159] on div "[PERSON_NAME] 6" at bounding box center [883, 360] width 89 height 471
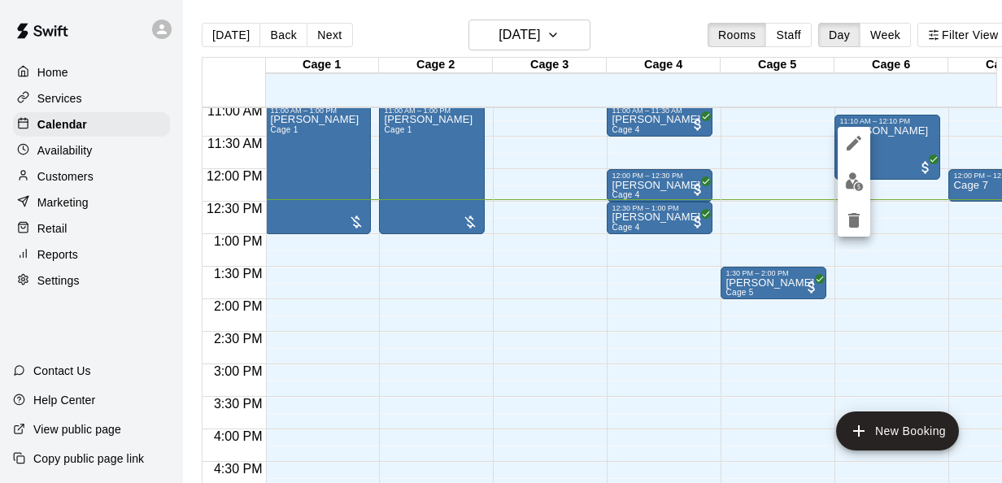
click at [807, 171] on div at bounding box center [501, 241] width 1002 height 483
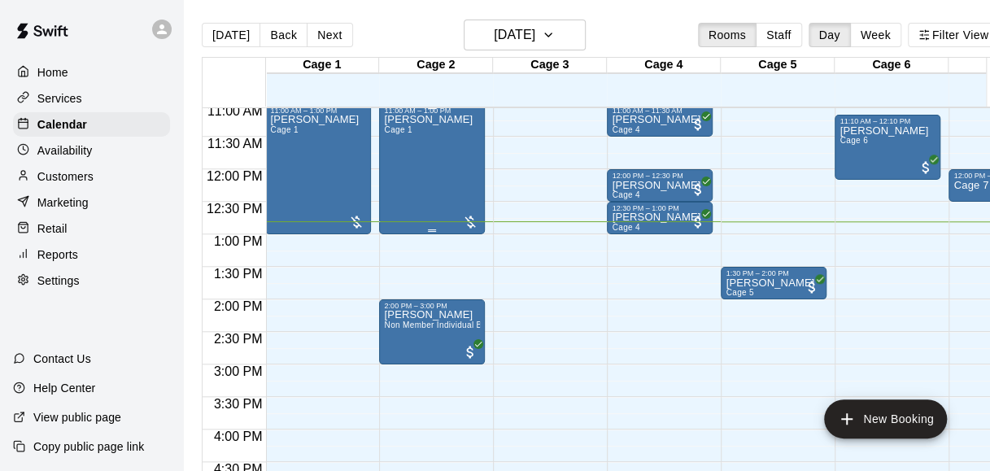
click at [477, 221] on div at bounding box center [470, 222] width 16 height 16
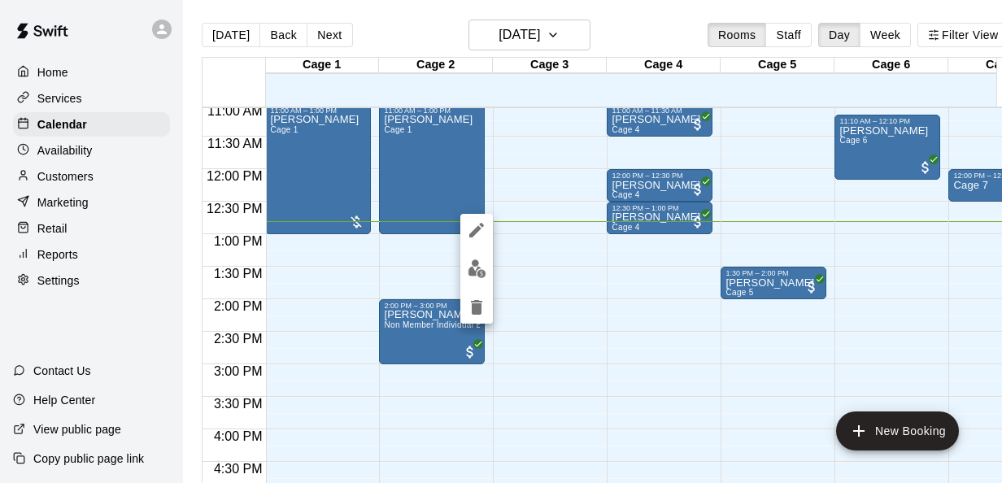
click at [618, 374] on div at bounding box center [501, 241] width 1002 height 483
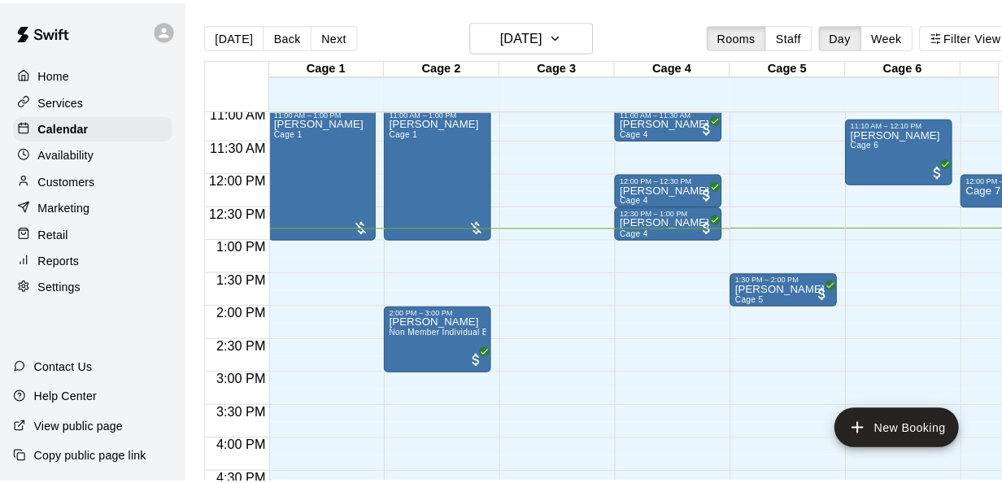
scroll to position [0, 0]
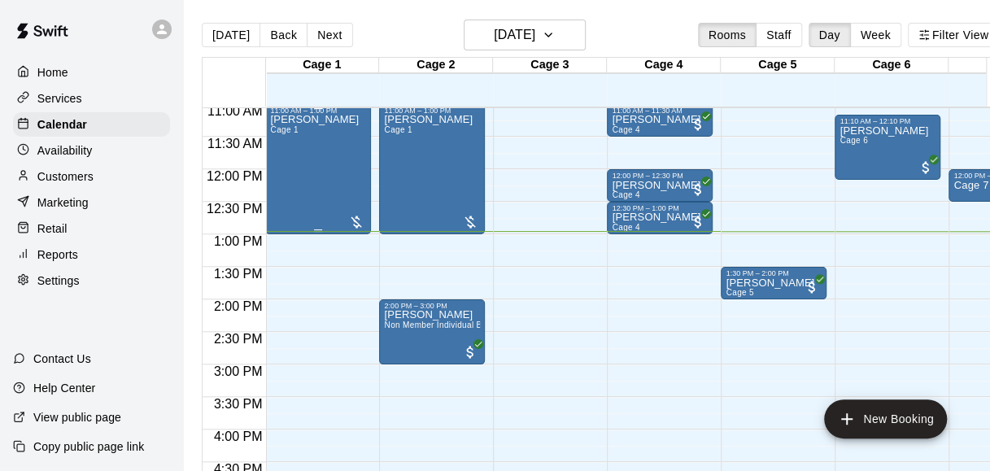
click at [334, 180] on div "[PERSON_NAME] 1" at bounding box center [318, 350] width 96 height 471
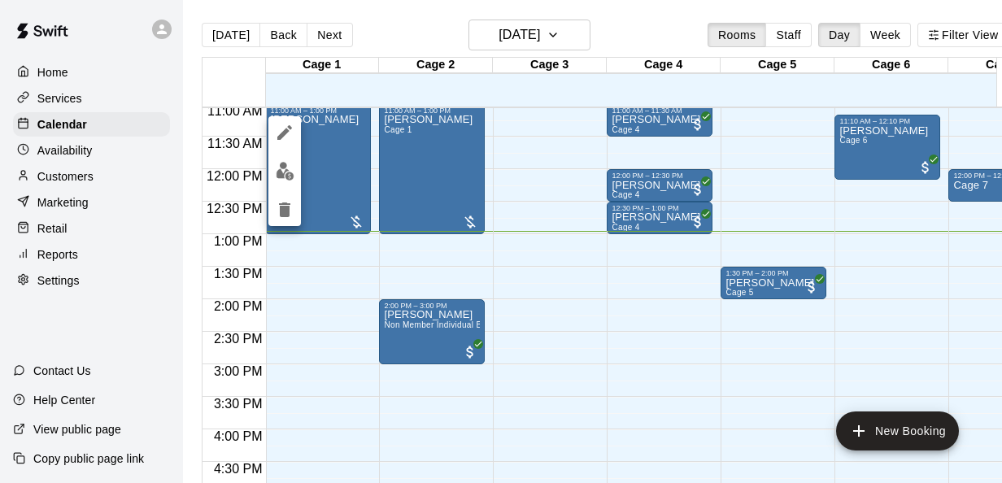
click at [353, 220] on div at bounding box center [501, 241] width 1002 height 483
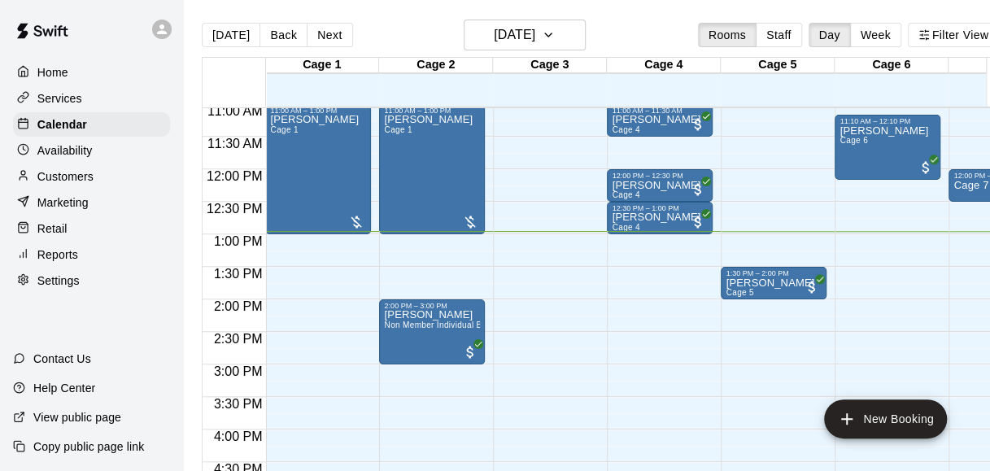
click at [353, 220] on div at bounding box center [356, 222] width 16 height 16
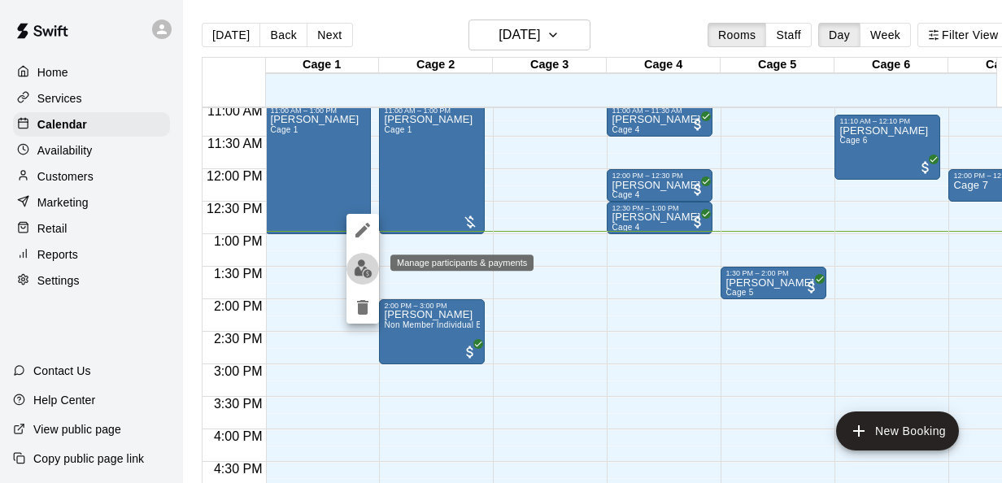
click at [359, 268] on img "edit" at bounding box center [363, 268] width 19 height 19
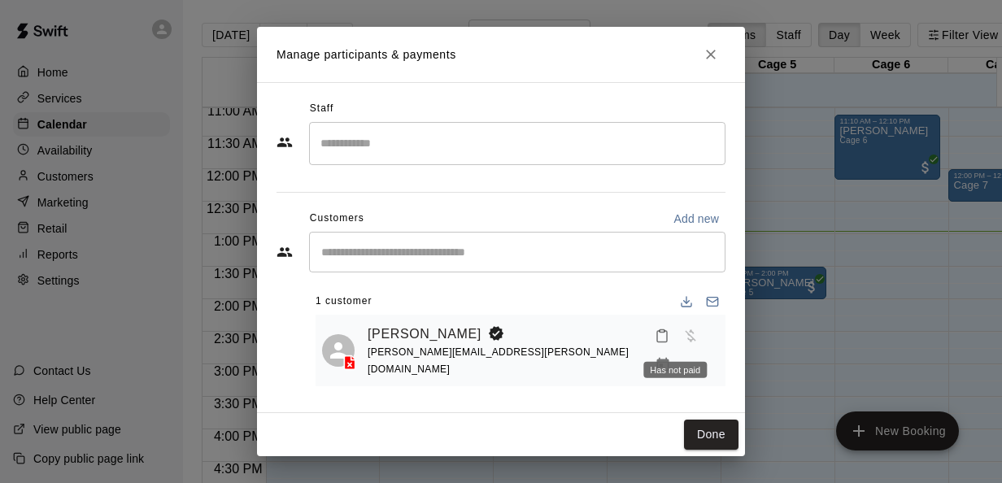
click at [676, 342] on span "Has not paid" at bounding box center [690, 335] width 29 height 14
click at [699, 57] on button "Close" at bounding box center [710, 54] width 29 height 29
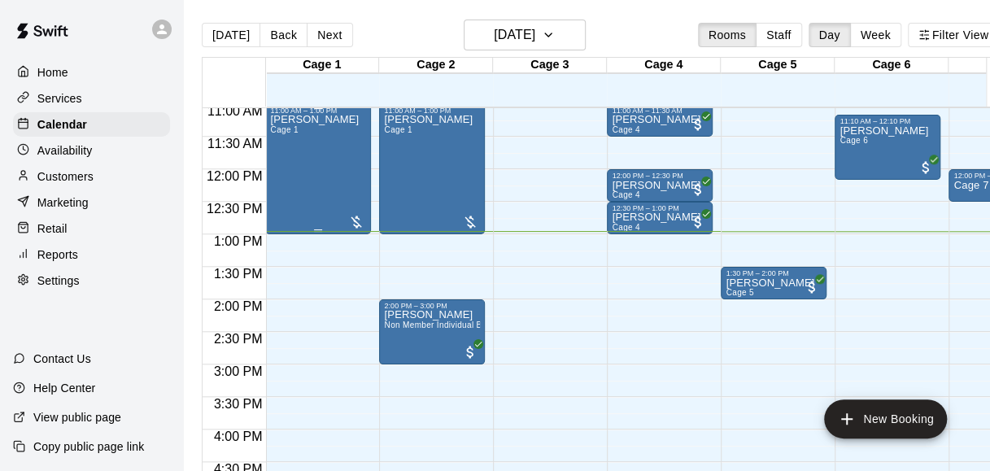
click at [317, 177] on div "[PERSON_NAME] 1" at bounding box center [314, 350] width 89 height 471
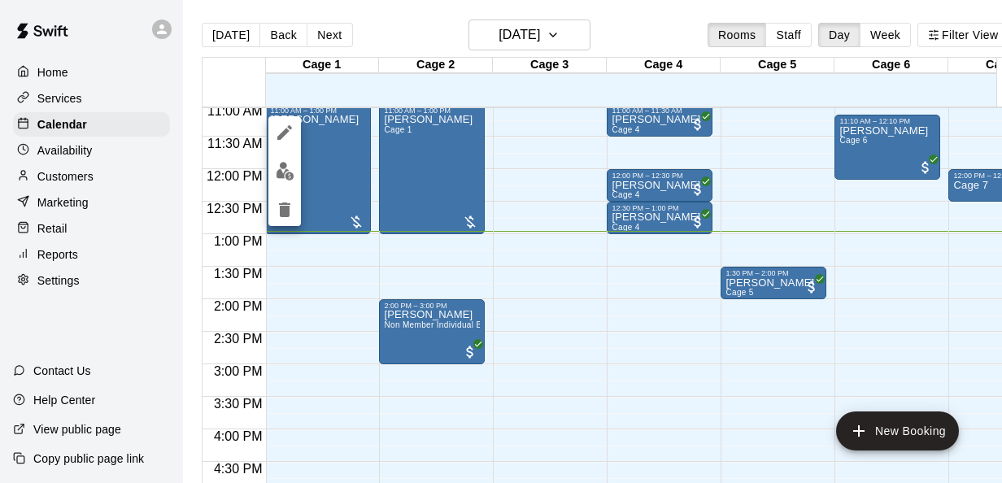
click at [278, 145] on button "edit" at bounding box center [284, 132] width 33 height 33
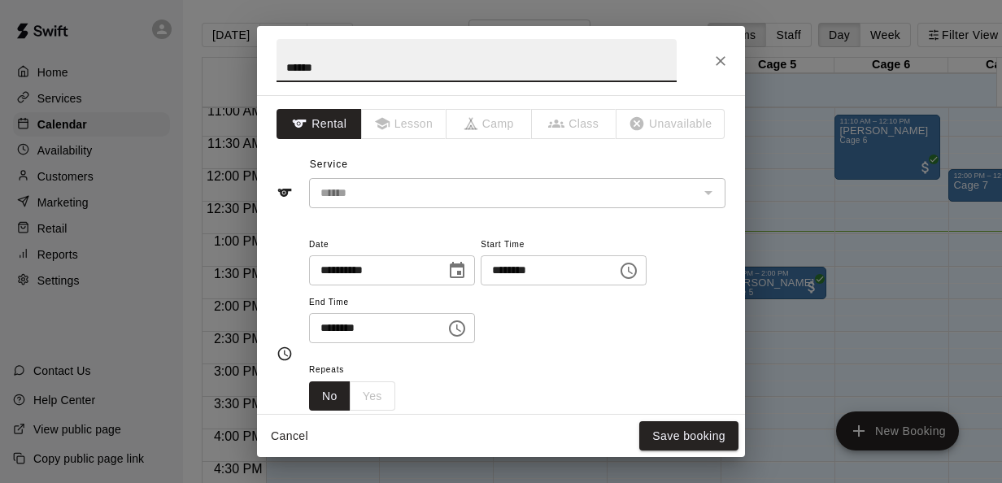
click at [727, 65] on icon "Close" at bounding box center [720, 61] width 16 height 16
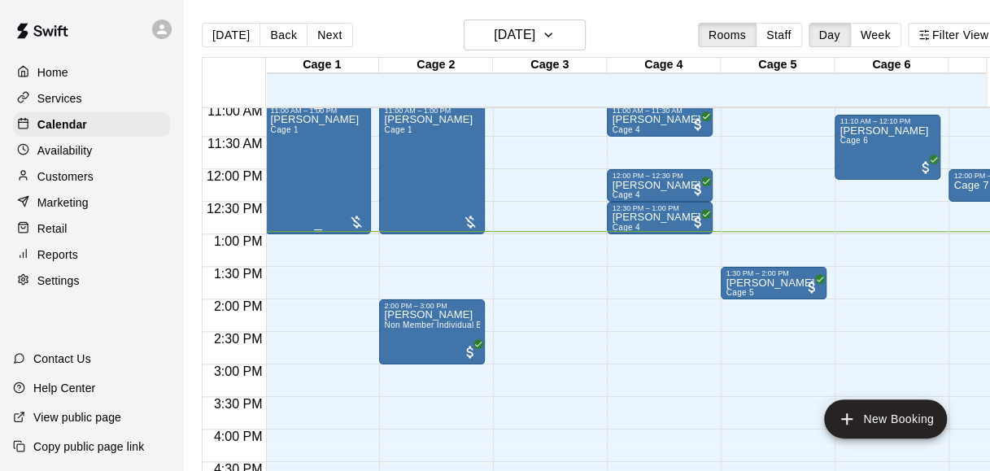
click at [342, 181] on div "[PERSON_NAME] 1" at bounding box center [318, 350] width 96 height 471
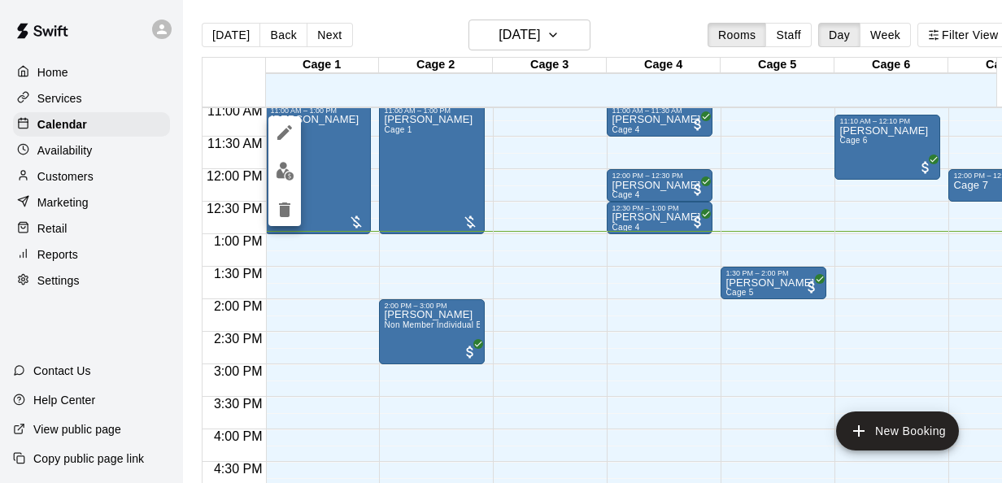
click at [282, 163] on img "edit" at bounding box center [285, 171] width 19 height 19
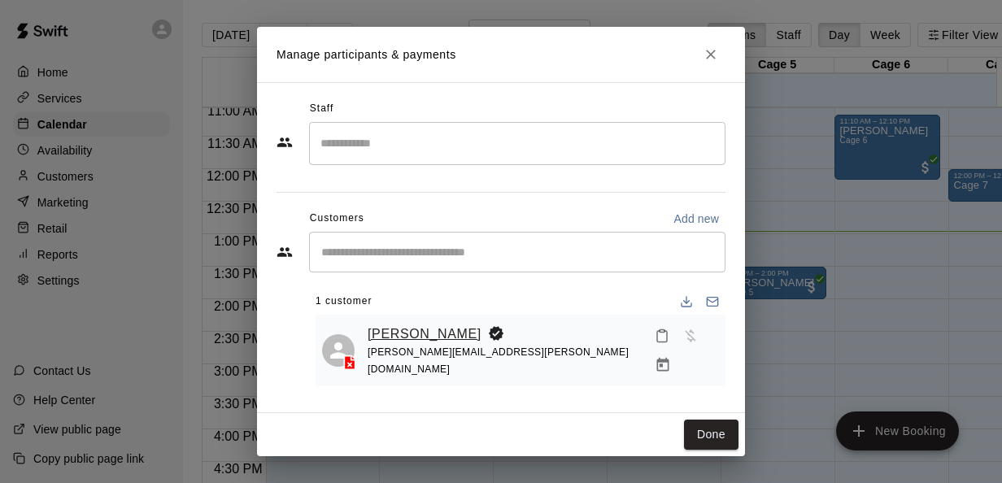
click at [411, 340] on link "[PERSON_NAME]" at bounding box center [425, 334] width 114 height 21
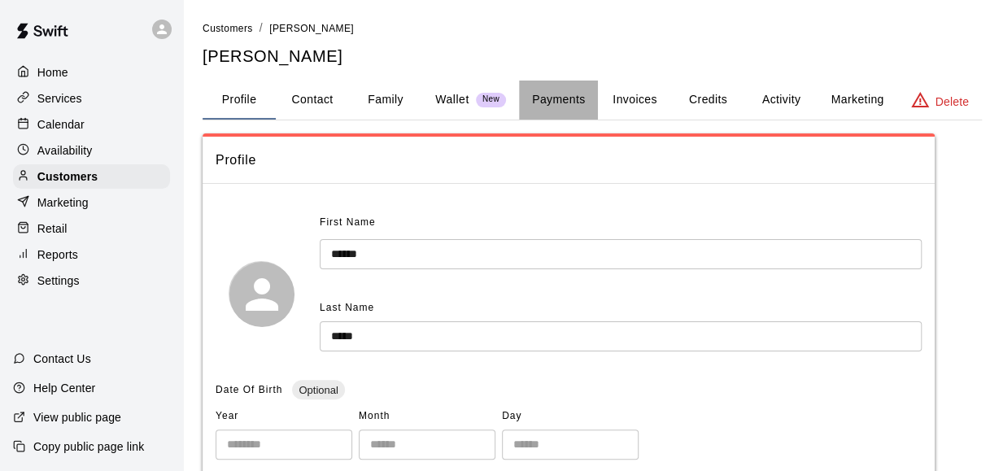
click at [558, 102] on button "Payments" at bounding box center [558, 100] width 79 height 39
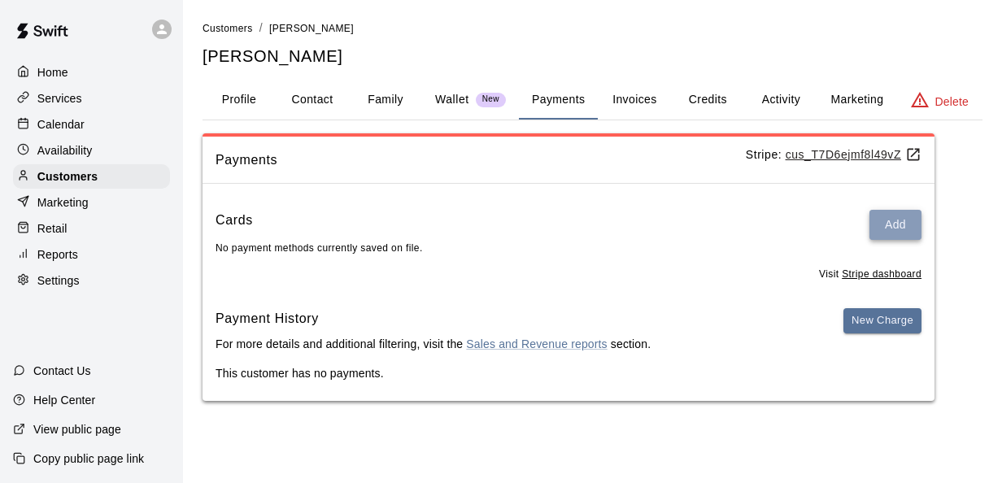
click at [903, 211] on button "Add" at bounding box center [895, 225] width 52 height 30
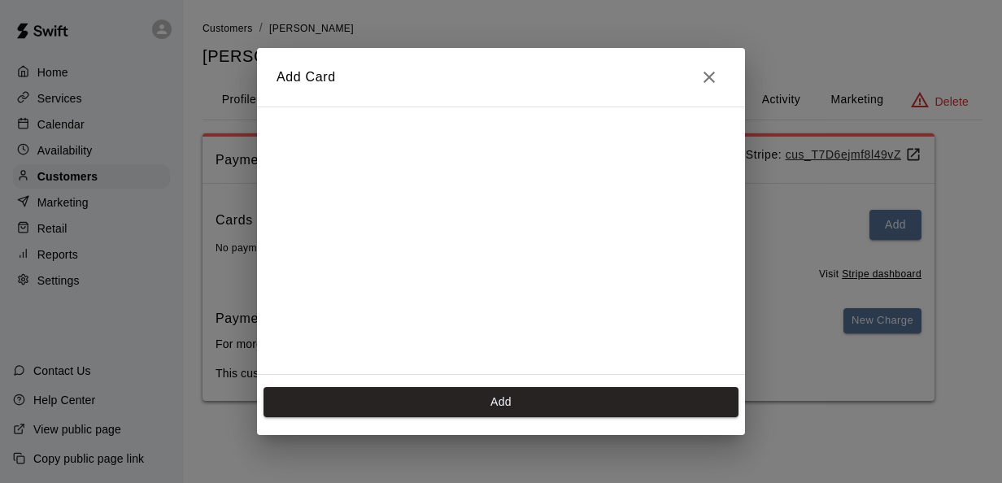
scroll to position [259, 0]
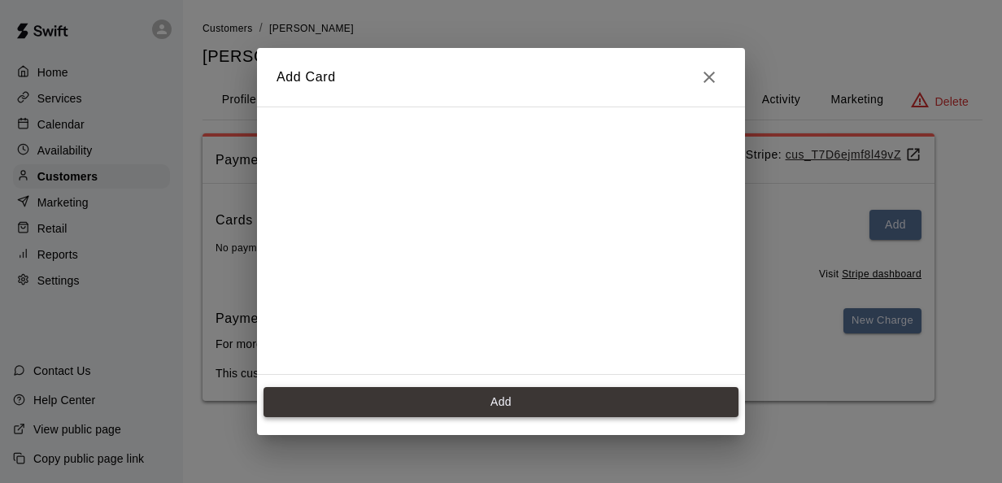
click at [499, 396] on button "Add" at bounding box center [501, 402] width 475 height 30
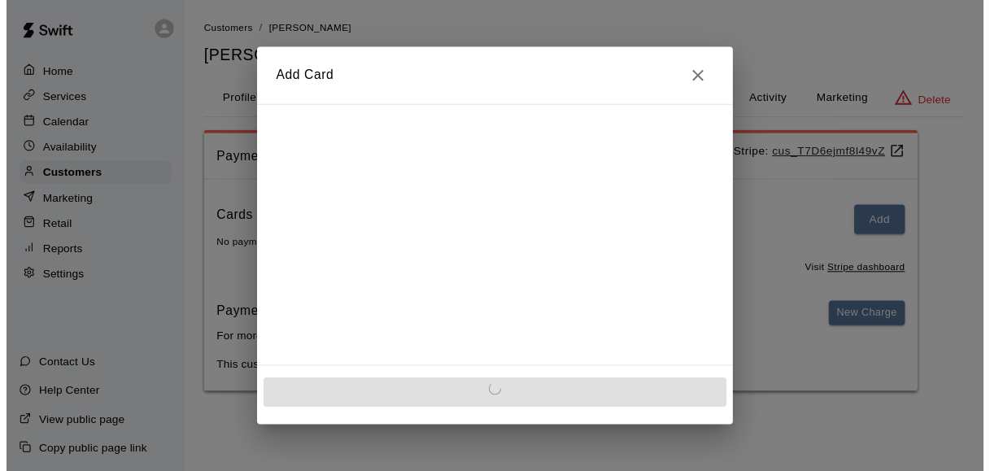
scroll to position [0, 0]
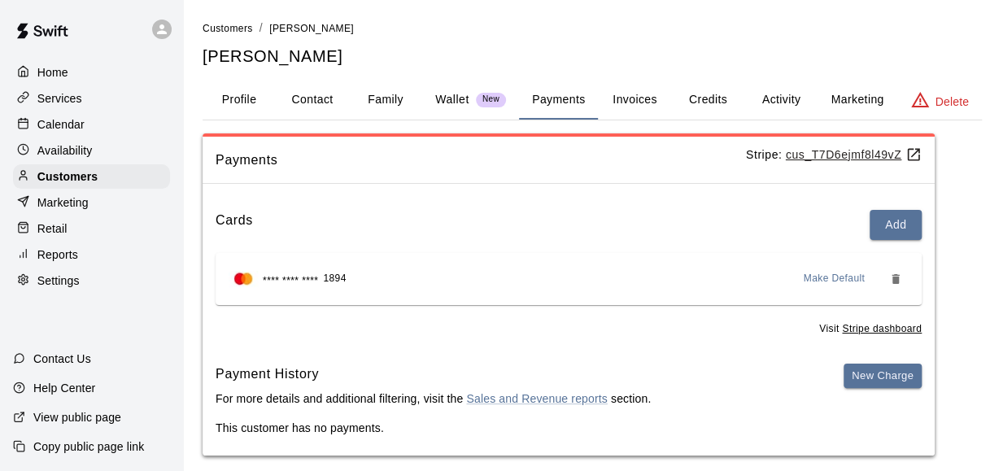
click at [781, 111] on button "Activity" at bounding box center [780, 100] width 73 height 39
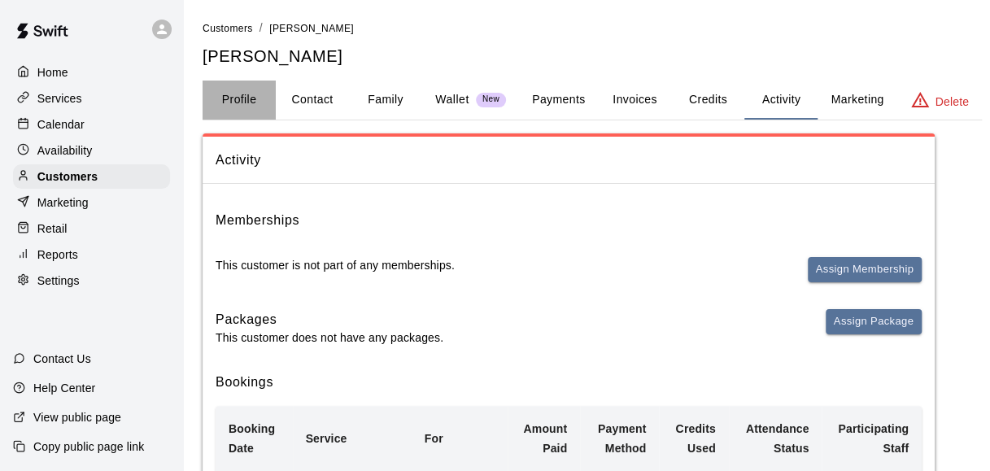
click at [239, 106] on button "Profile" at bounding box center [239, 100] width 73 height 39
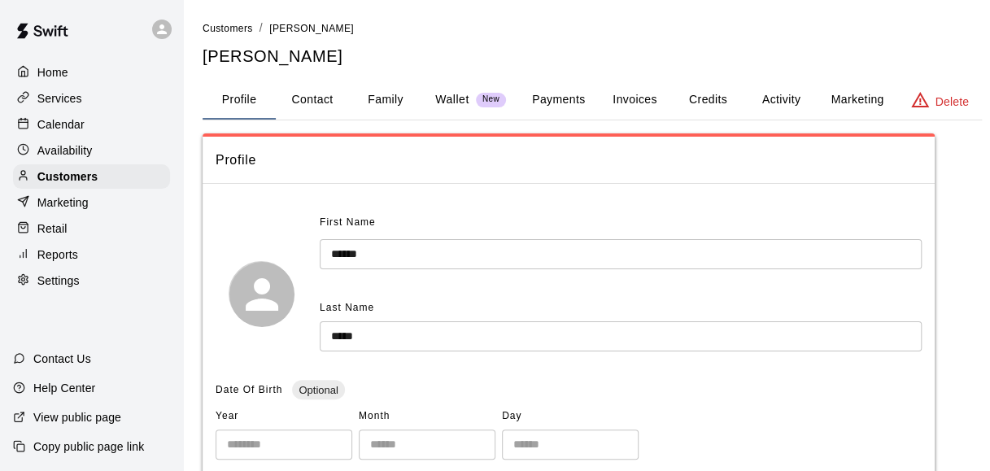
click at [329, 107] on button "Contact" at bounding box center [312, 100] width 73 height 39
select select "**"
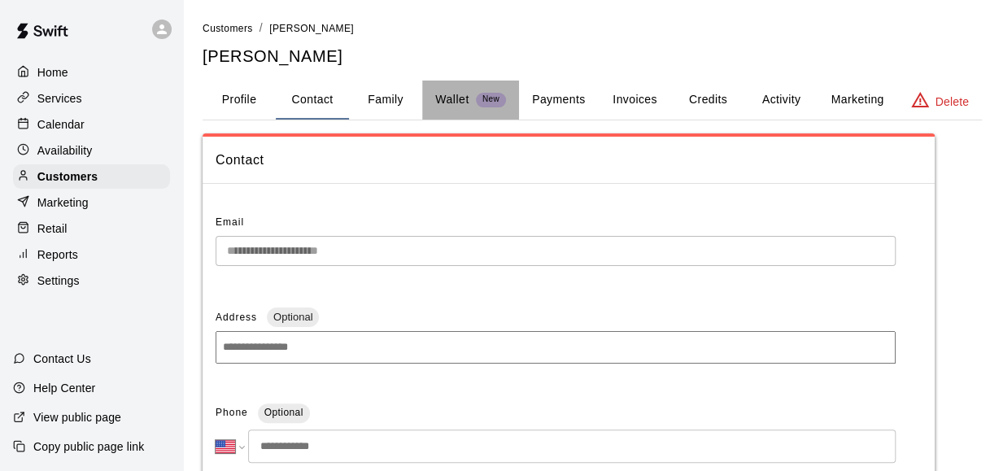
click at [457, 107] on p "Wallet" at bounding box center [452, 99] width 34 height 17
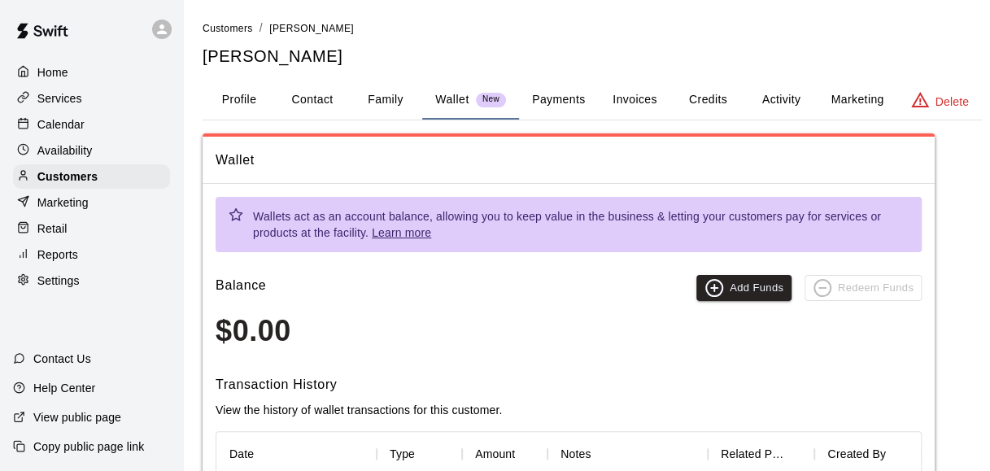
click at [577, 98] on button "Payments" at bounding box center [558, 100] width 79 height 39
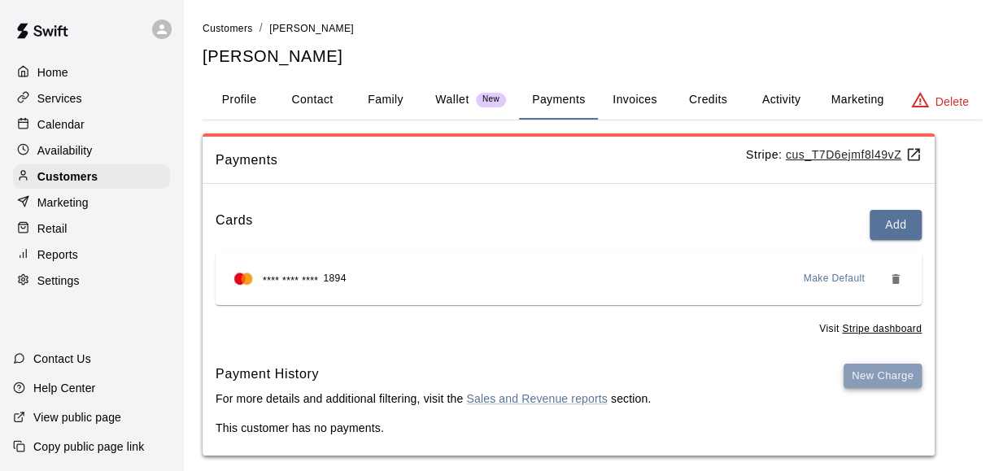
click at [870, 372] on button "New Charge" at bounding box center [882, 376] width 78 height 25
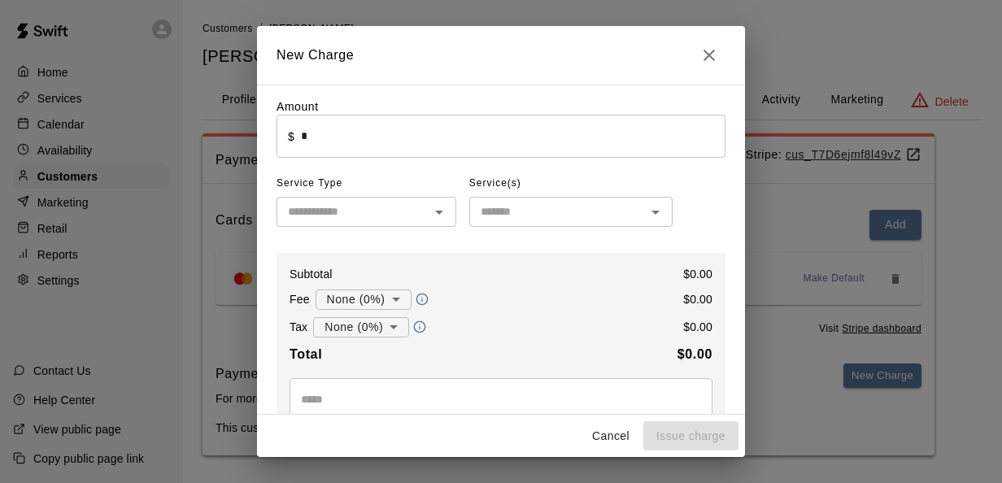
click at [423, 133] on input "*" at bounding box center [513, 136] width 425 height 43
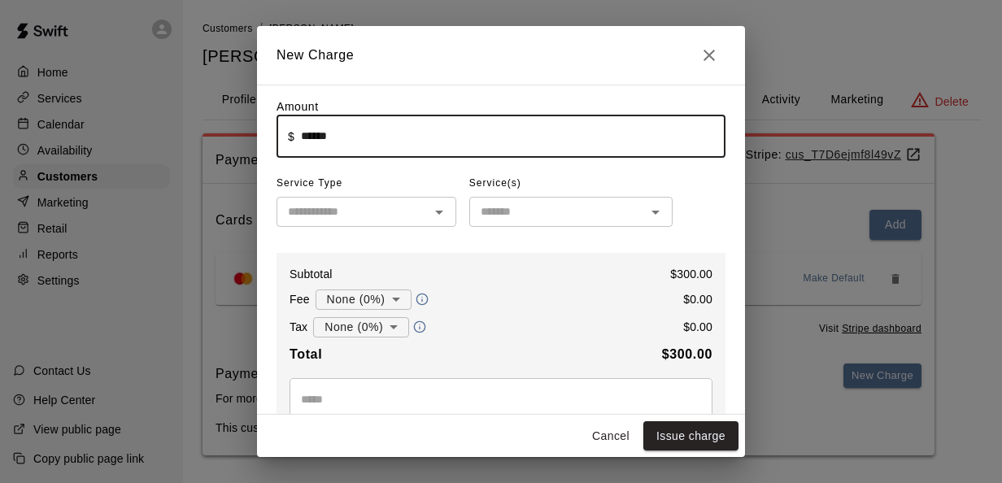
click at [708, 226] on div "Amount ​ $ ****** ​ Service Type ​ Service(s) ​ Subtotal $ 300.00 Fee None (0%)…" at bounding box center [501, 359] width 449 height 523
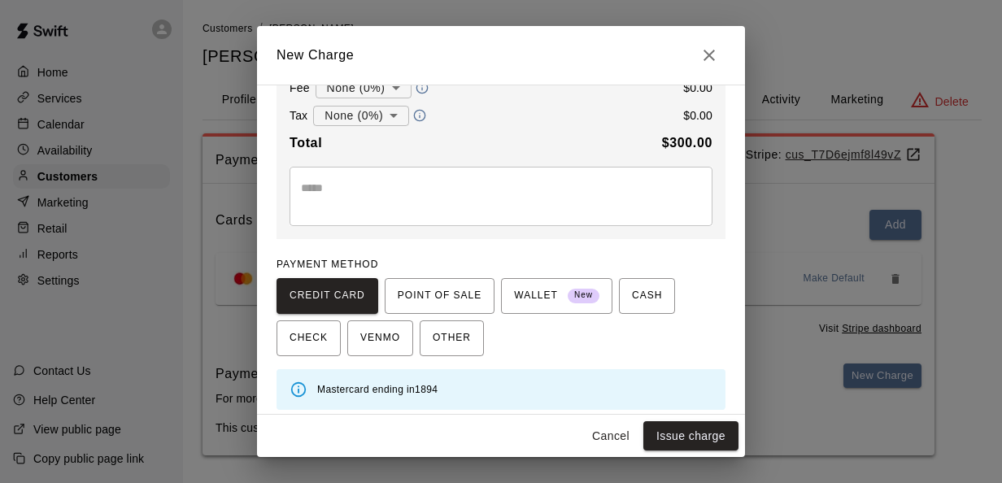
scroll to position [221, 0]
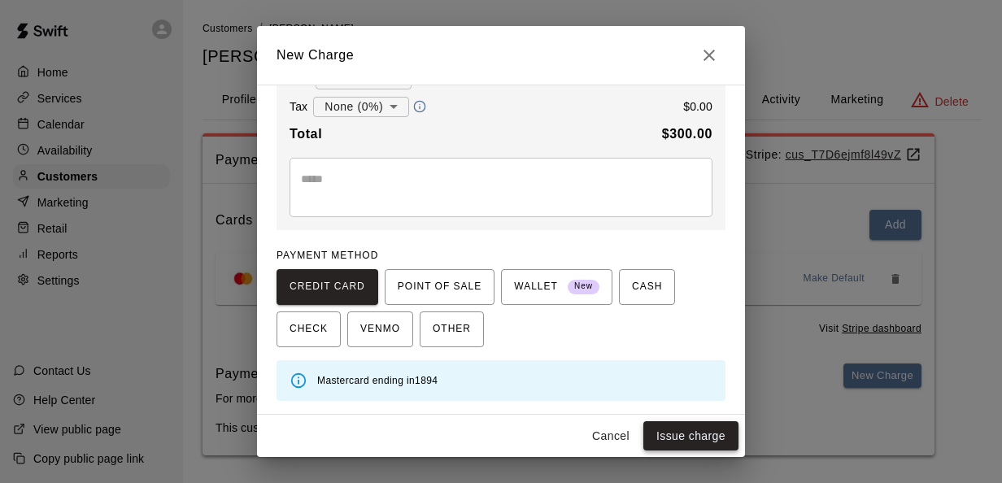
click at [685, 434] on button "Issue charge" at bounding box center [690, 436] width 95 height 30
type input "*"
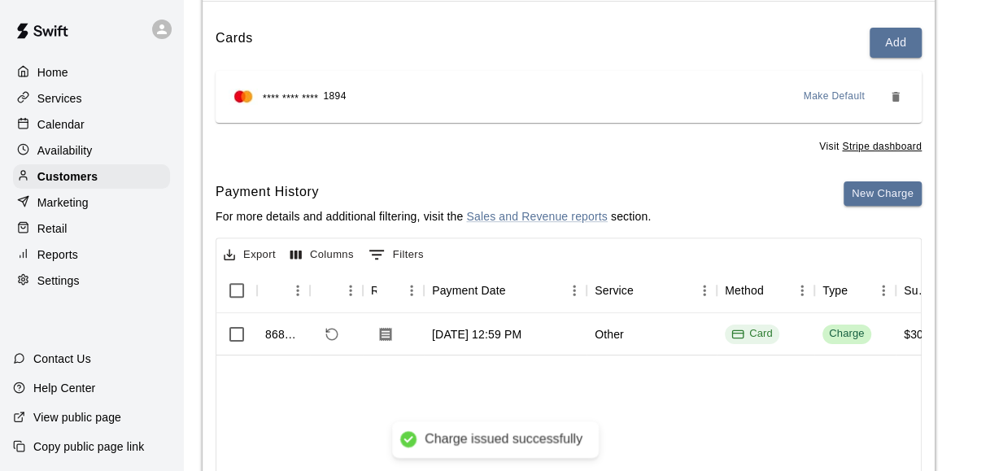
scroll to position [184, 0]
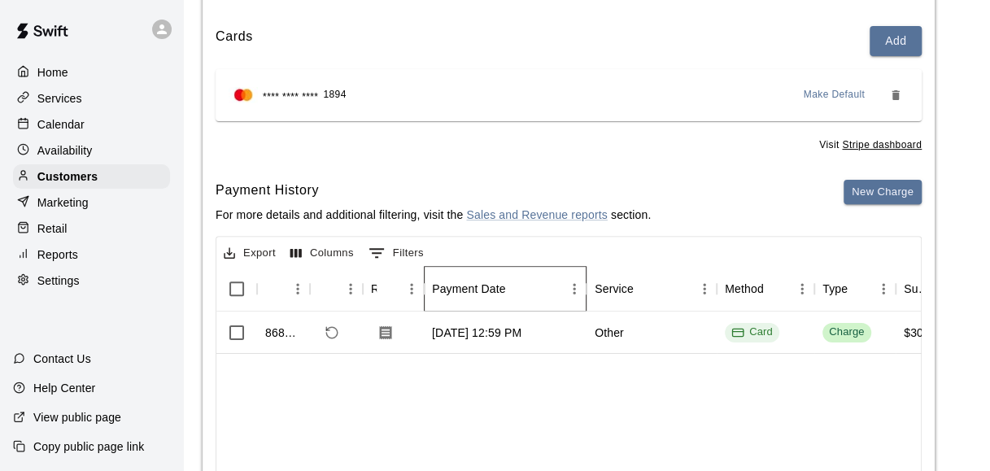
click at [524, 268] on div "Payment Date" at bounding box center [497, 289] width 130 height 46
click at [525, 171] on div "Cards Add **** **** **** 1894 Make Default Visit Stripe dashboard Payment Histo…" at bounding box center [569, 309] width 732 height 592
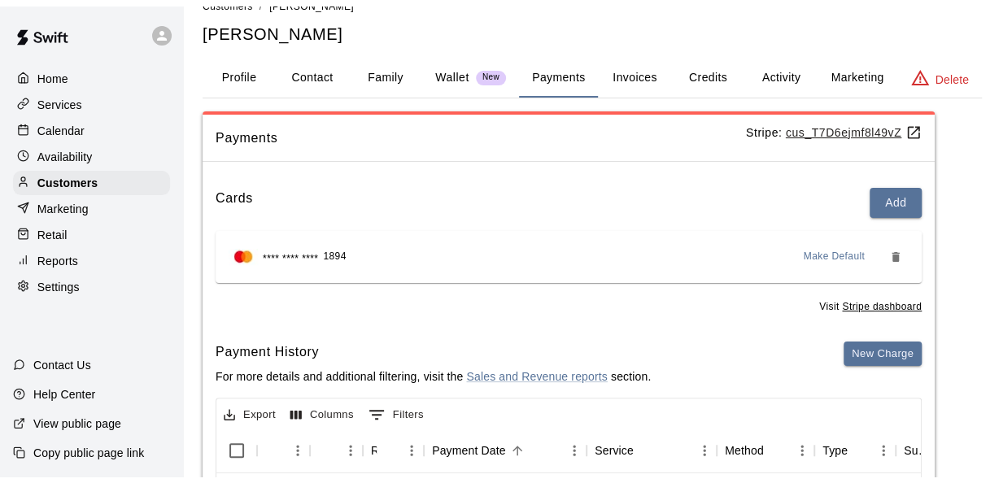
scroll to position [0, 0]
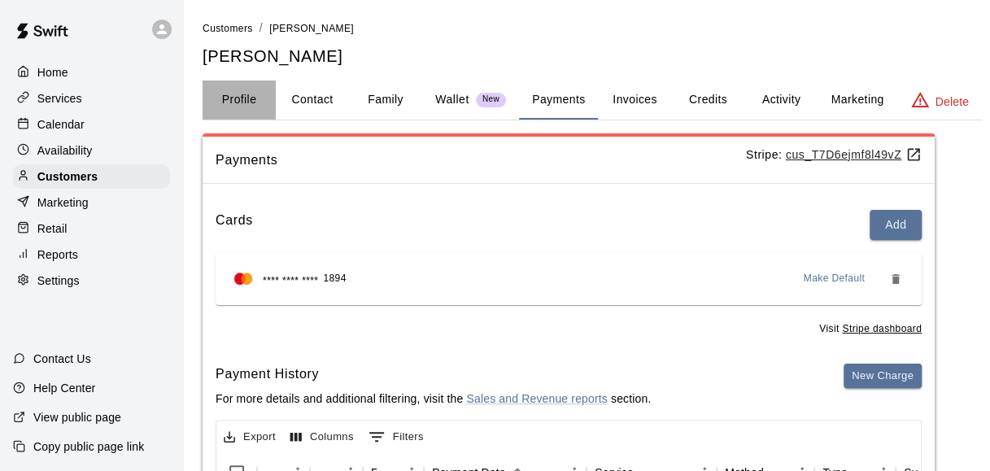
click at [232, 100] on button "Profile" at bounding box center [239, 100] width 73 height 39
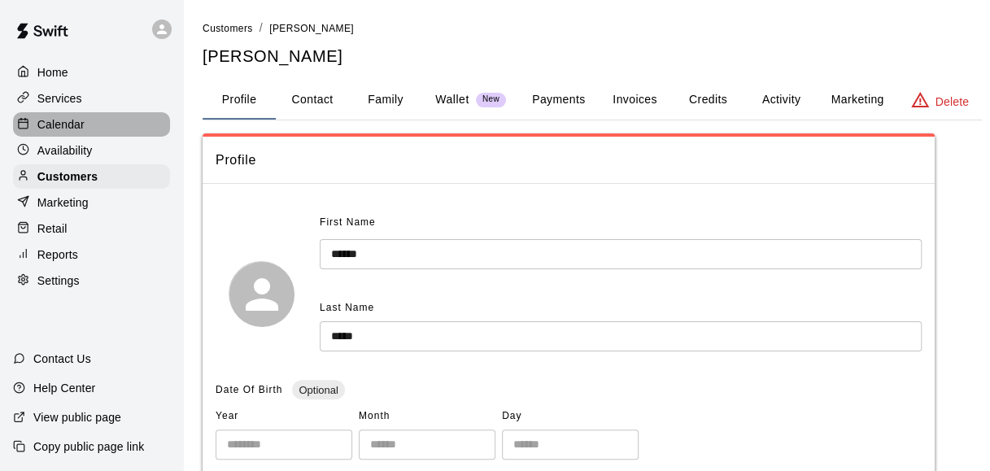
click at [82, 128] on p "Calendar" at bounding box center [60, 124] width 47 height 16
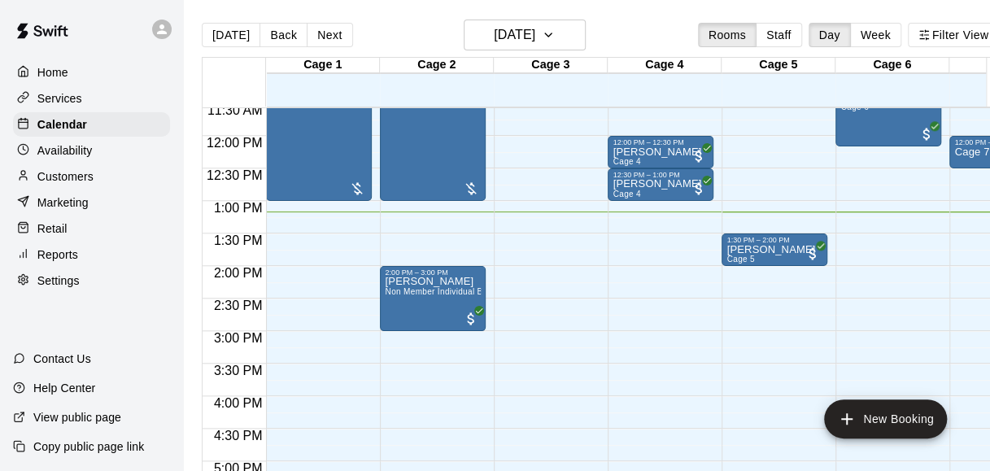
scroll to position [755, 0]
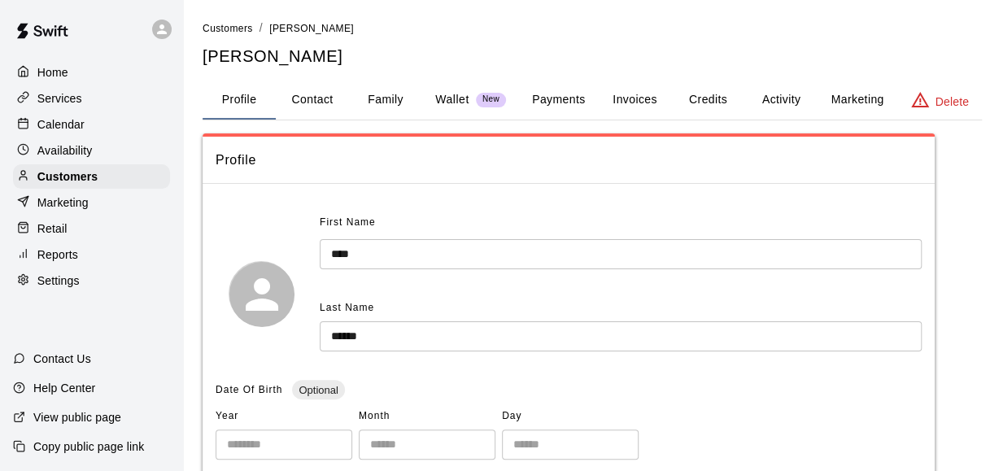
click at [543, 104] on button "Payments" at bounding box center [558, 100] width 79 height 39
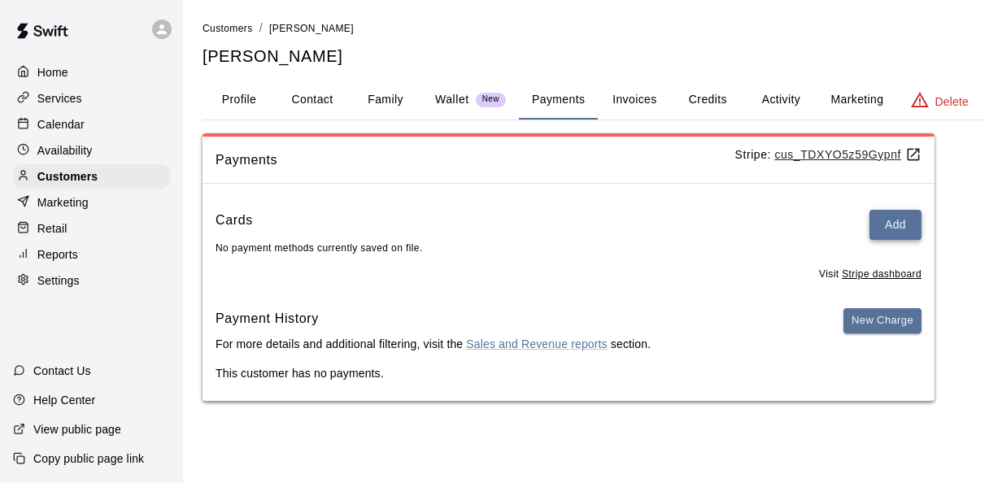
click at [880, 227] on button "Add" at bounding box center [895, 225] width 52 height 30
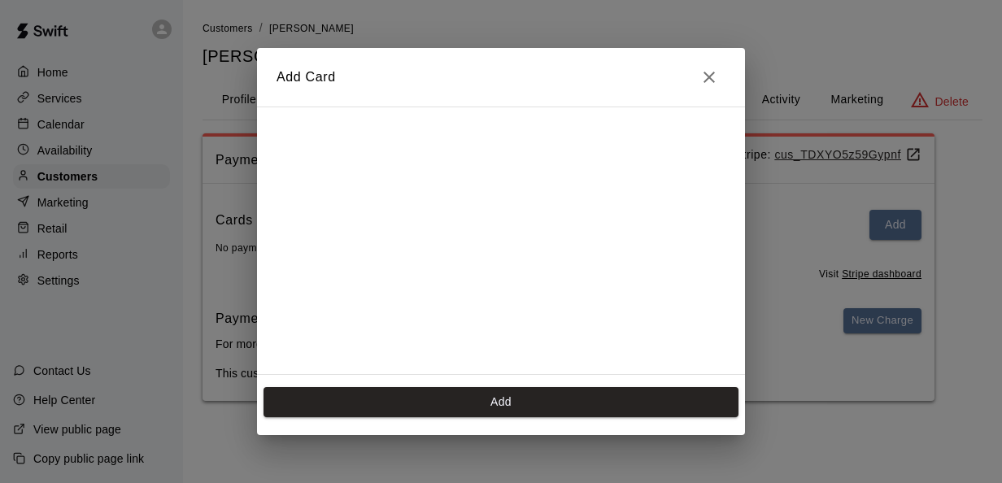
scroll to position [259, 0]
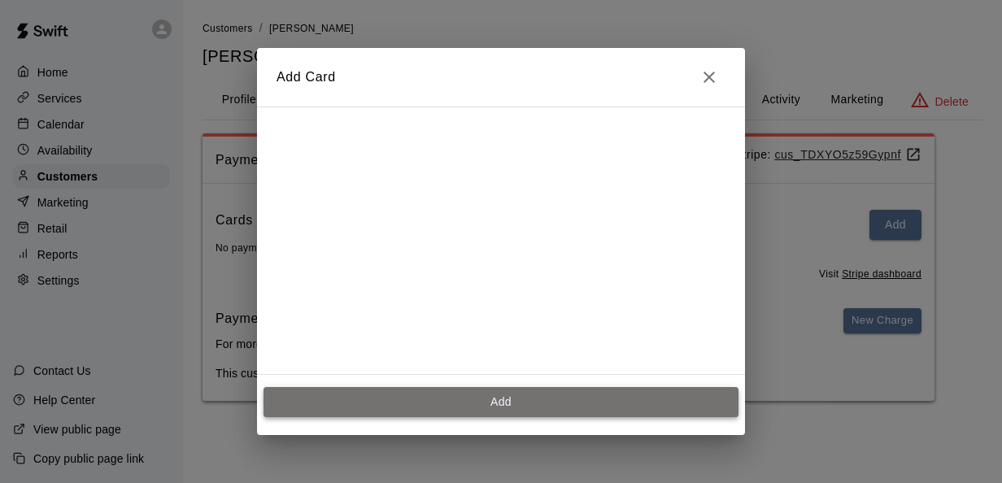
click at [493, 412] on button "Add" at bounding box center [501, 402] width 475 height 30
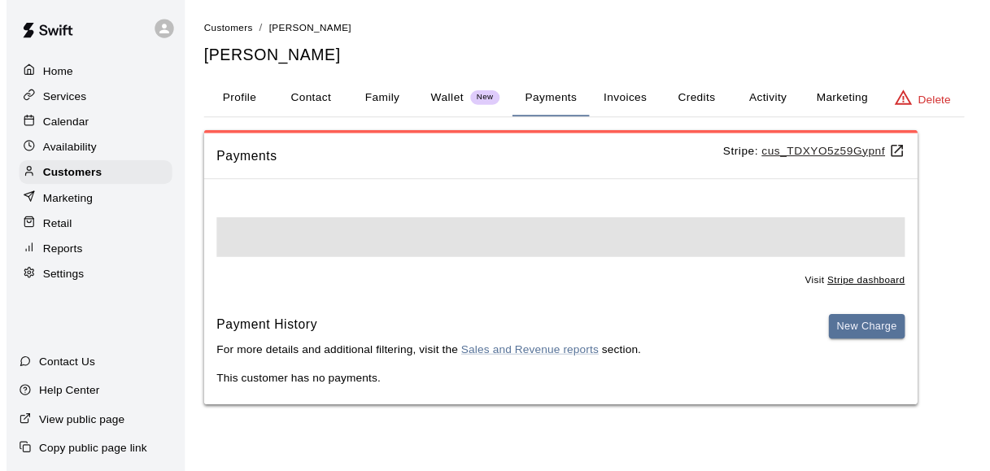
scroll to position [0, 0]
